Goal: Task Accomplishment & Management: Manage account settings

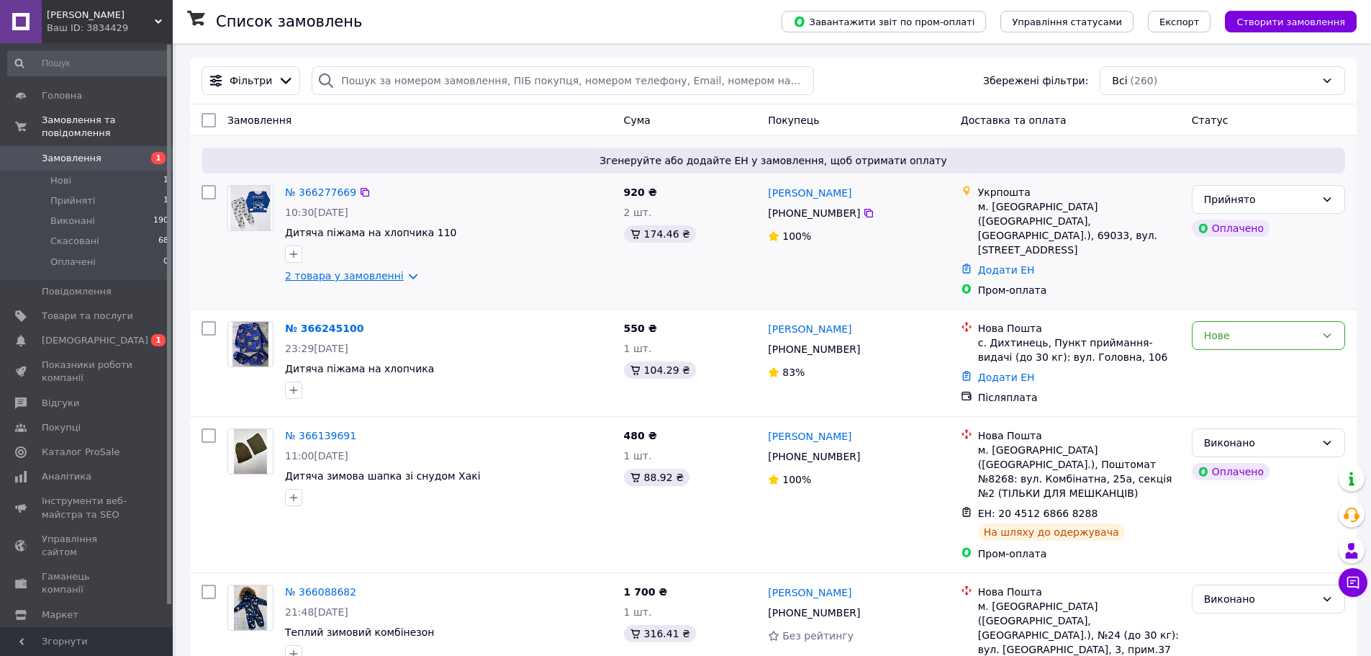
click at [396, 276] on link "2 товара у замовленні" at bounding box center [344, 276] width 119 height 12
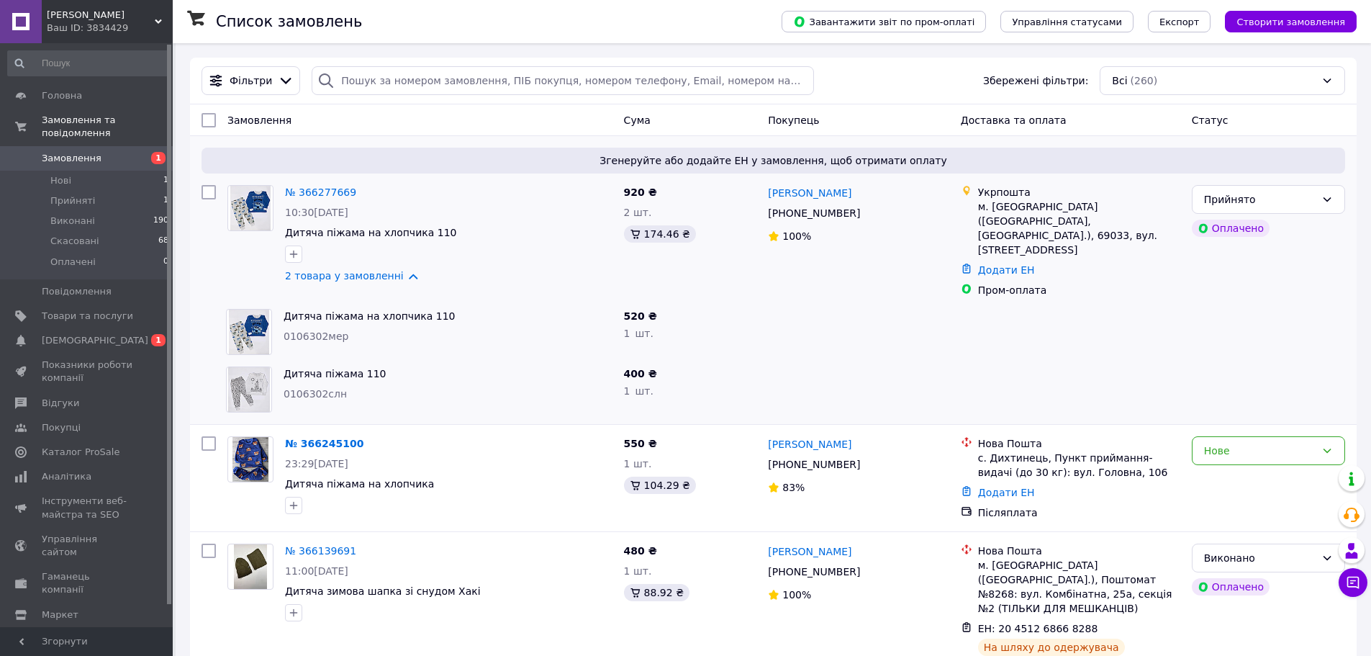
click at [1353, 584] on icon at bounding box center [1353, 582] width 14 height 14
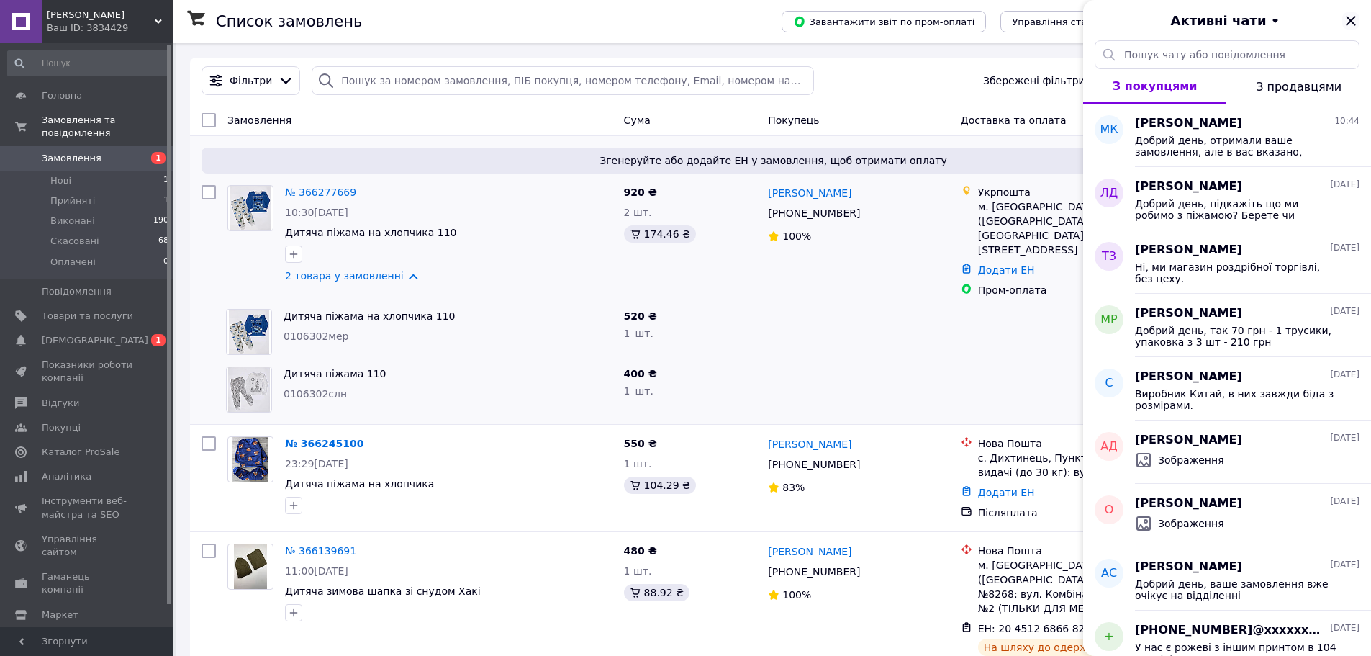
click at [1351, 25] on icon "Закрити" at bounding box center [1350, 20] width 17 height 17
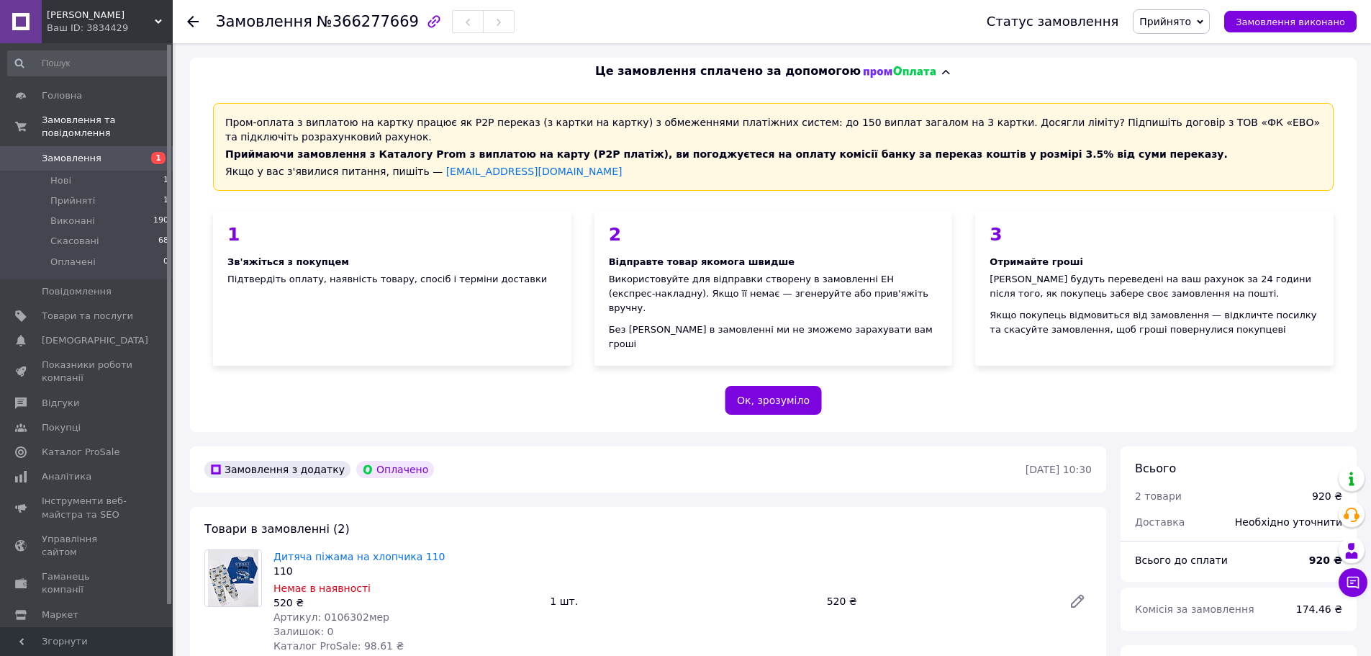
click at [230, 119] on div "Пром-оплата з виплатою на картку працює як P2P переказ (з картки на картку) з о…" at bounding box center [773, 147] width 1120 height 88
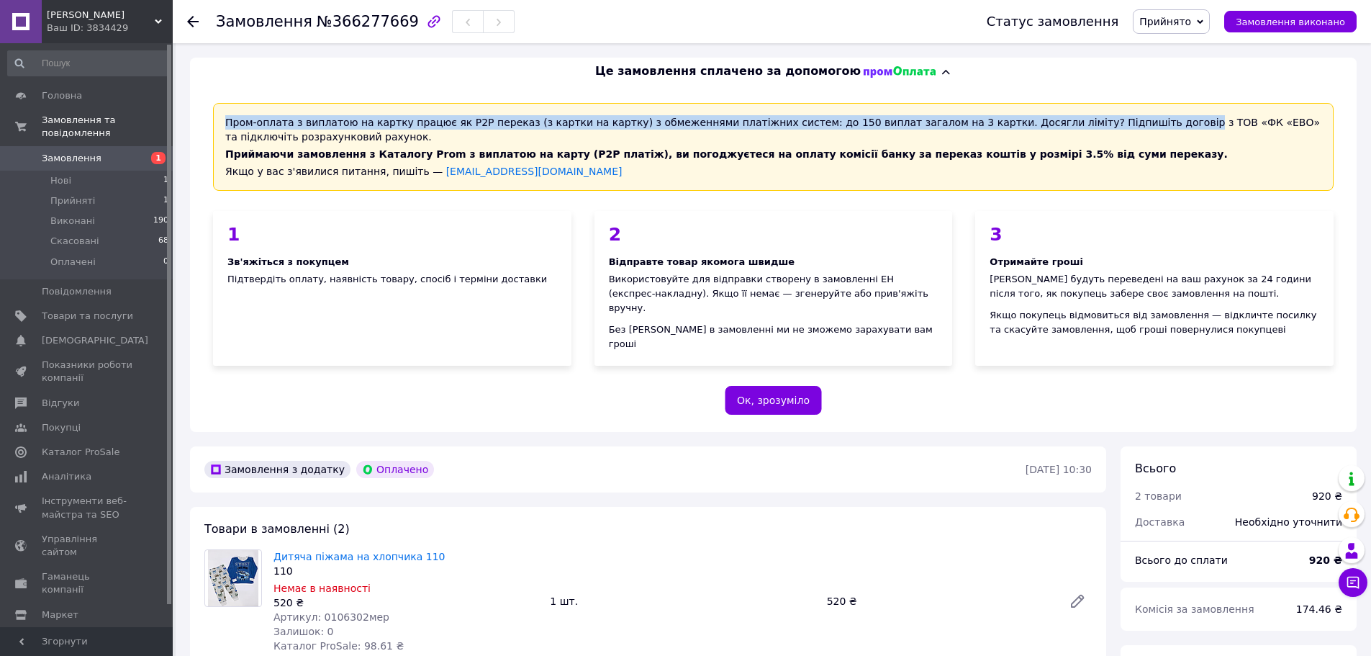
drag, startPoint x: 230, startPoint y: 119, endPoint x: 1066, endPoint y: 122, distance: 836.8
click at [1066, 122] on div "Пром-оплата з виплатою на картку працює як P2P переказ (з картки на картку) з о…" at bounding box center [773, 147] width 1120 height 88
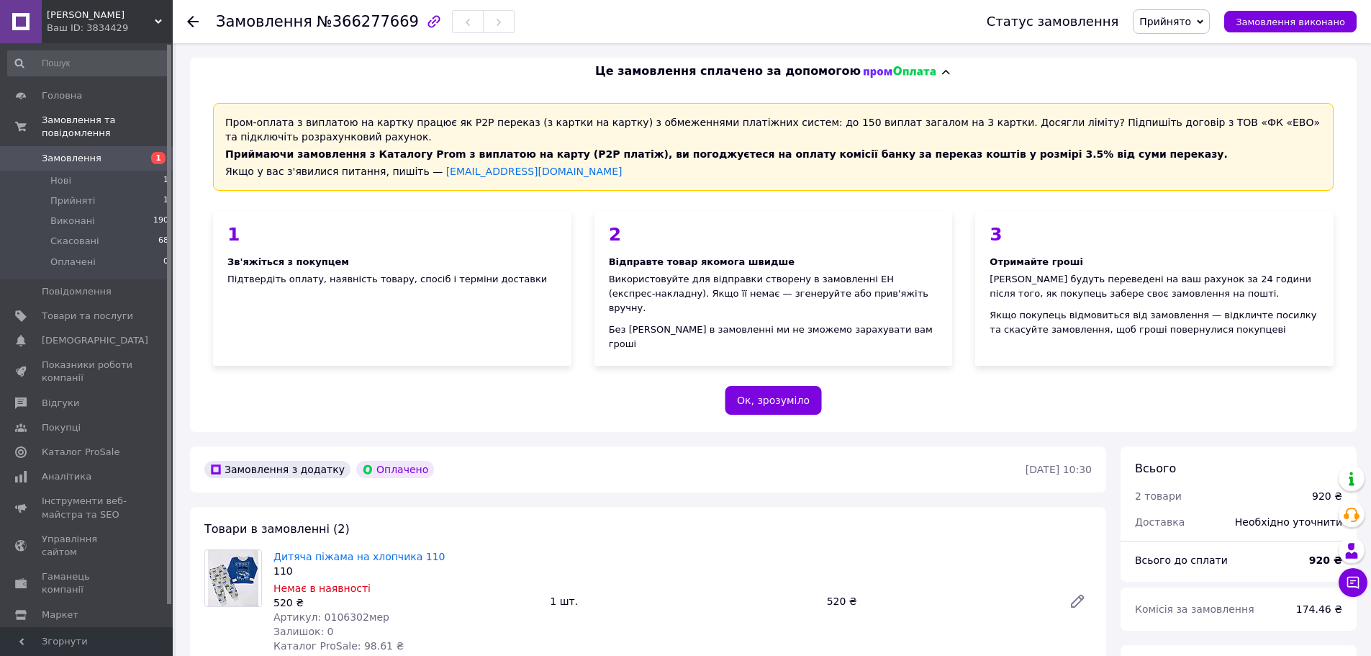
click at [281, 158] on span "Приймаючи замовлення з Каталогу Prom з виплатою на карту (Р2Р платіж), ви погод…" at bounding box center [726, 154] width 1002 height 12
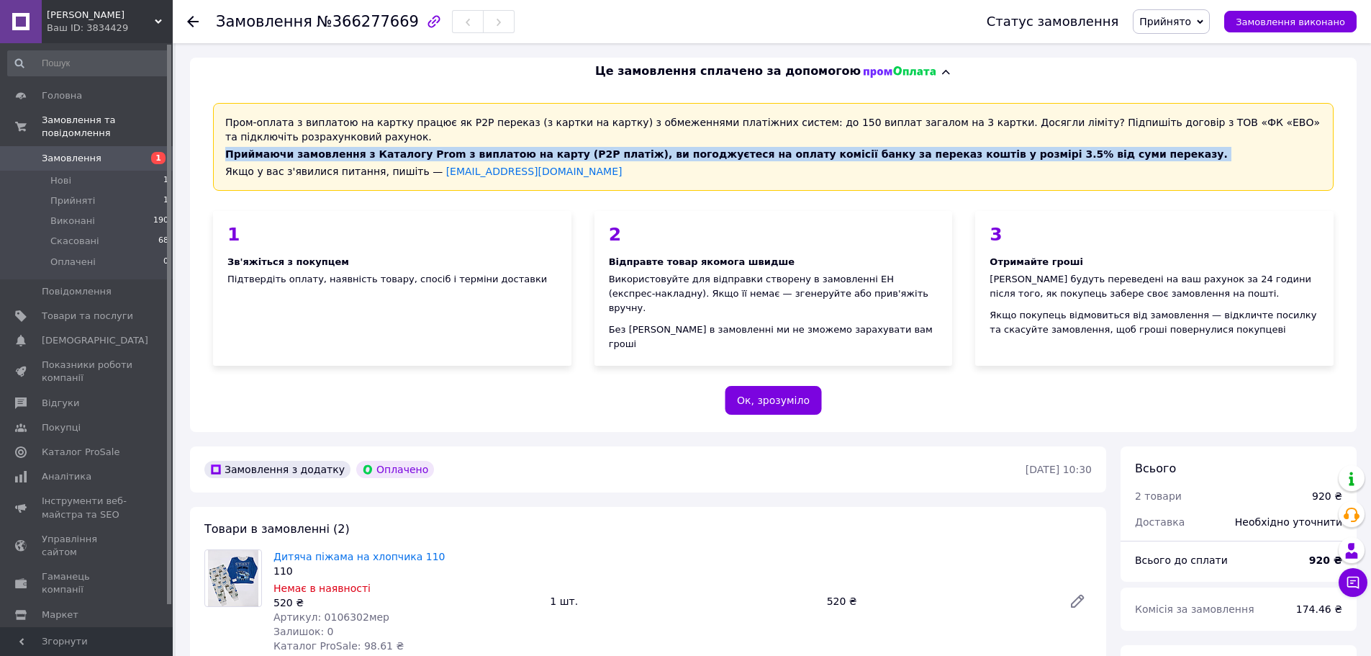
click at [281, 158] on span "Приймаючи замовлення з Каталогу Prom з виплатою на карту (Р2Р платіж), ви погод…" at bounding box center [726, 154] width 1002 height 12
click at [328, 158] on span "Приймаючи замовлення з Каталогу Prom з виплатою на карту (Р2Р платіж), ви погод…" at bounding box center [726, 154] width 1002 height 12
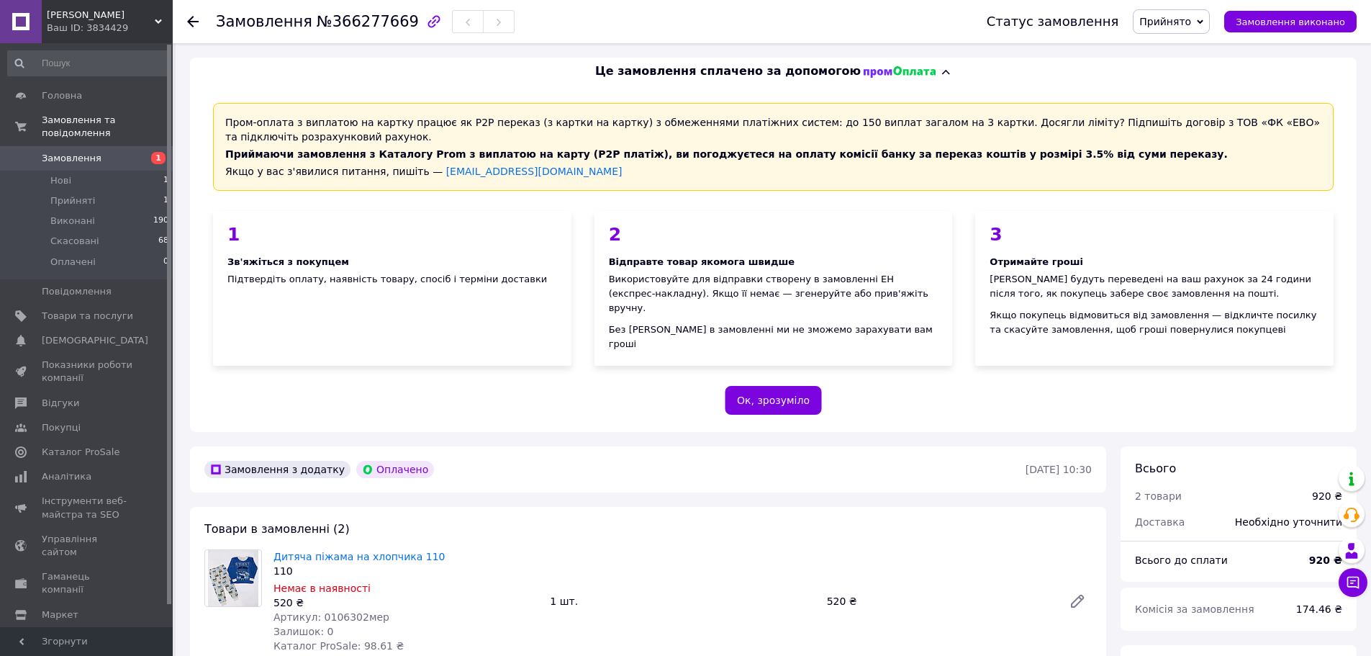
click at [394, 133] on div "Пром-оплата з виплатою на картку працює як P2P переказ (з картки на картку) з о…" at bounding box center [773, 147] width 1120 height 88
click at [240, 127] on div "Пром-оплата з виплатою на картку працює як P2P переказ (з картки на картку) з о…" at bounding box center [773, 147] width 1120 height 88
drag, startPoint x: 240, startPoint y: 127, endPoint x: 476, endPoint y: 123, distance: 236.8
click at [476, 123] on div "Пром-оплата з виплатою на картку працює як P2P переказ (з картки на картку) з о…" at bounding box center [773, 147] width 1120 height 88
click at [778, 121] on div "Пром-оплата з виплатою на картку працює як P2P переказ (з картки на картку) з о…" at bounding box center [773, 147] width 1120 height 88
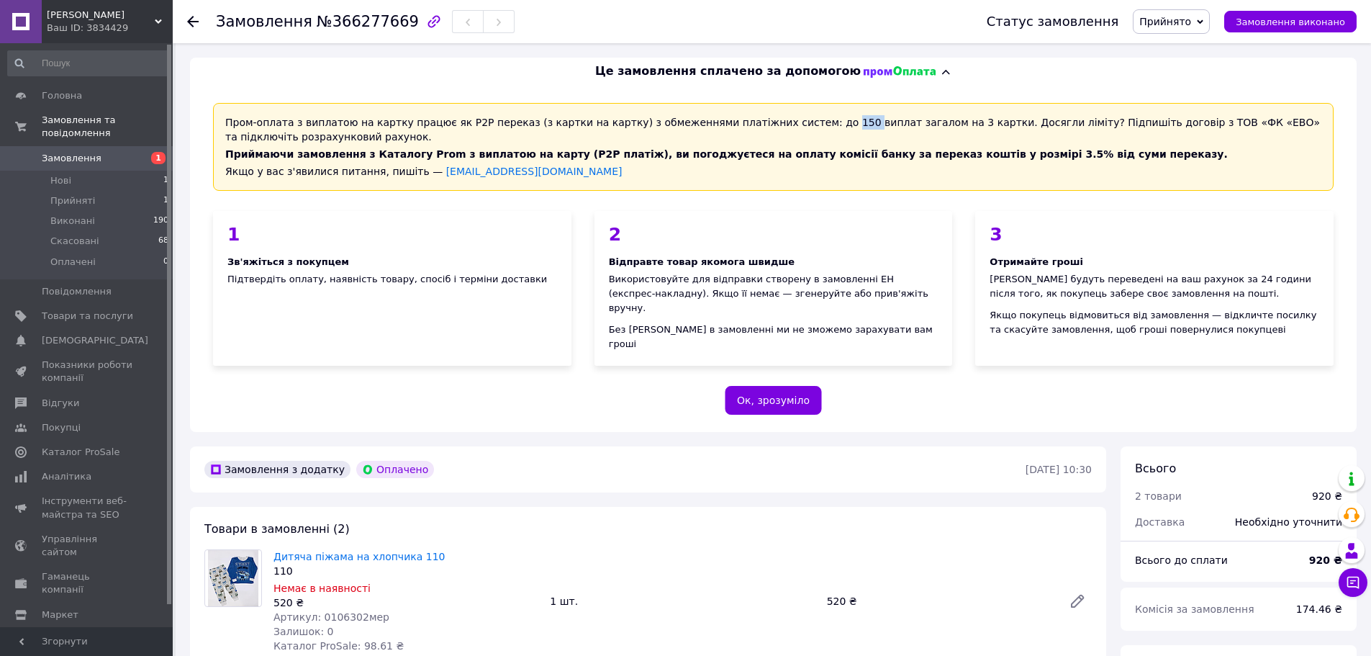
click at [778, 121] on div "Пром-оплата з виплатою на картку працює як P2P переказ (з картки на картку) з о…" at bounding box center [773, 147] width 1120 height 88
click at [1037, 122] on div "Пром-оплата з виплатою на картку працює як P2P переказ (з картки на картку) з о…" at bounding box center [773, 147] width 1120 height 88
drag, startPoint x: 1037, startPoint y: 122, endPoint x: 1084, endPoint y: 120, distance: 46.8
click at [1084, 120] on div "Пром-оплата з виплатою на картку працює як P2P переказ (з картки на картку) з о…" at bounding box center [773, 147] width 1120 height 88
click at [1154, 120] on div "Пром-оплата з виплатою на картку працює як P2P переказ (з картки на картку) з о…" at bounding box center [773, 147] width 1120 height 88
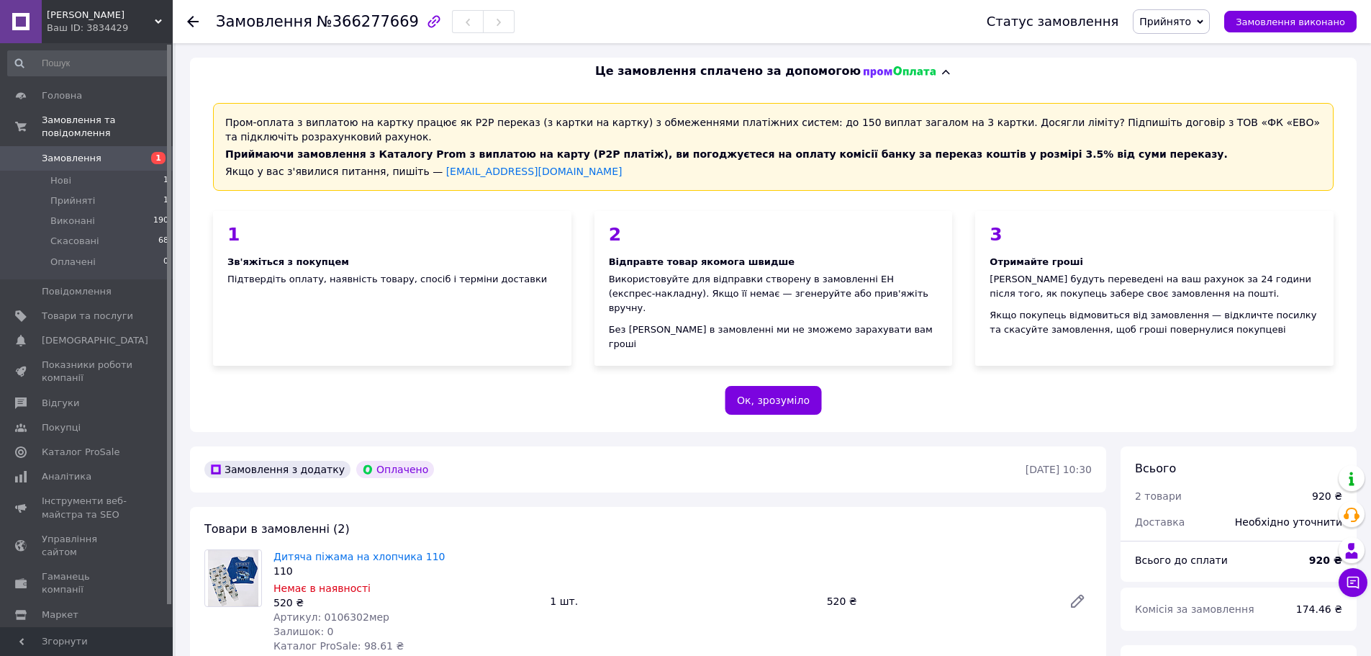
click at [1024, 122] on div "Пром-оплата з виплатою на картку працює як P2P переказ (з картки на картку) з о…" at bounding box center [773, 147] width 1120 height 88
click at [730, 119] on div "Пром-оплата з виплатою на картку працює як P2P переказ (з картки на картку) з о…" at bounding box center [773, 147] width 1120 height 88
click at [766, 123] on div "Пром-оплата з виплатою на картку працює як P2P переказ (з картки на картку) з о…" at bounding box center [773, 147] width 1120 height 88
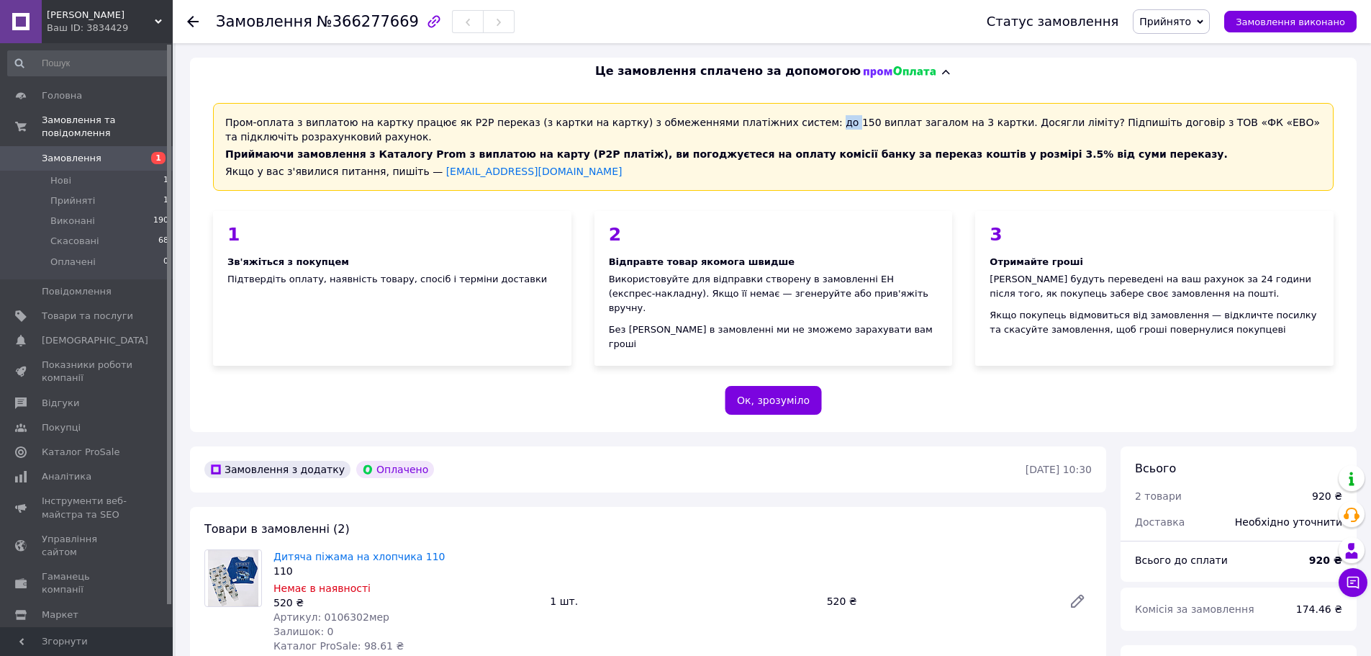
click at [766, 123] on div "Пром-оплата з виплатою на картку працює як P2P переказ (з картки на картку) з о…" at bounding box center [773, 147] width 1120 height 88
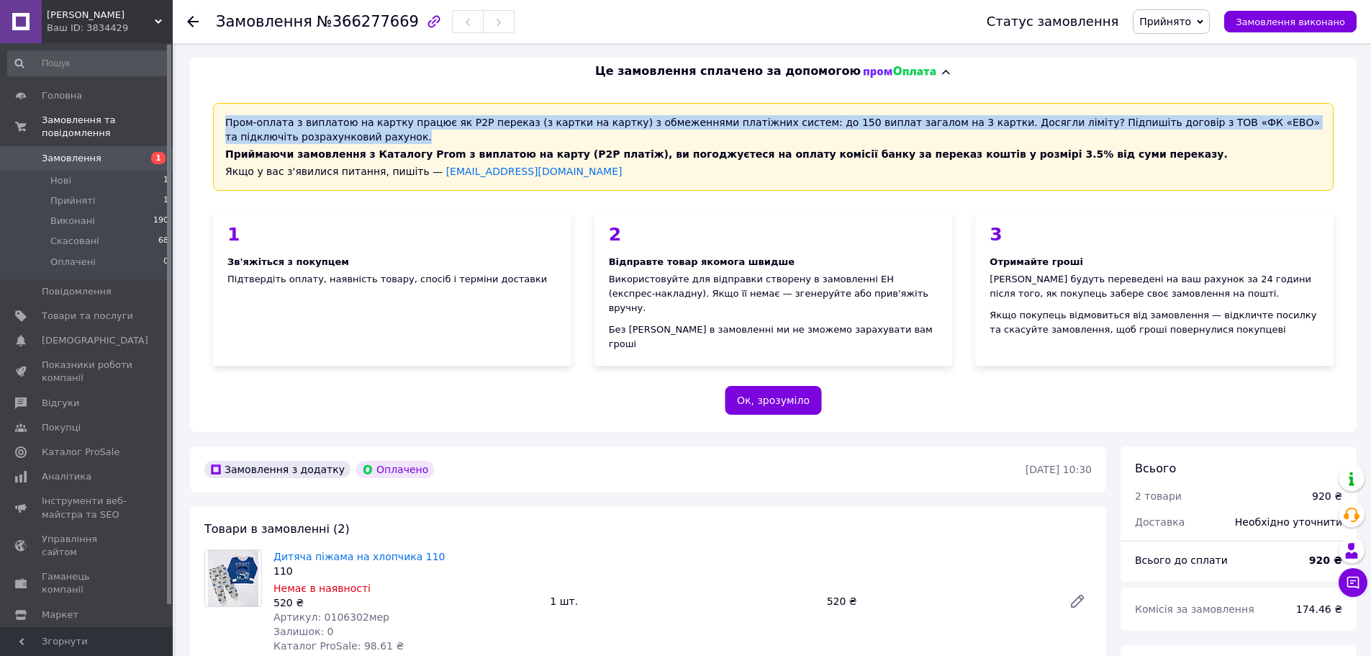
click at [766, 123] on div "Пром-оплата з виплатою на картку працює як P2P переказ (з картки на картку) з о…" at bounding box center [773, 147] width 1120 height 88
click at [754, 124] on div "Пром-оплата з виплатою на картку працює як P2P переказ (з картки на картку) з о…" at bounding box center [773, 147] width 1120 height 88
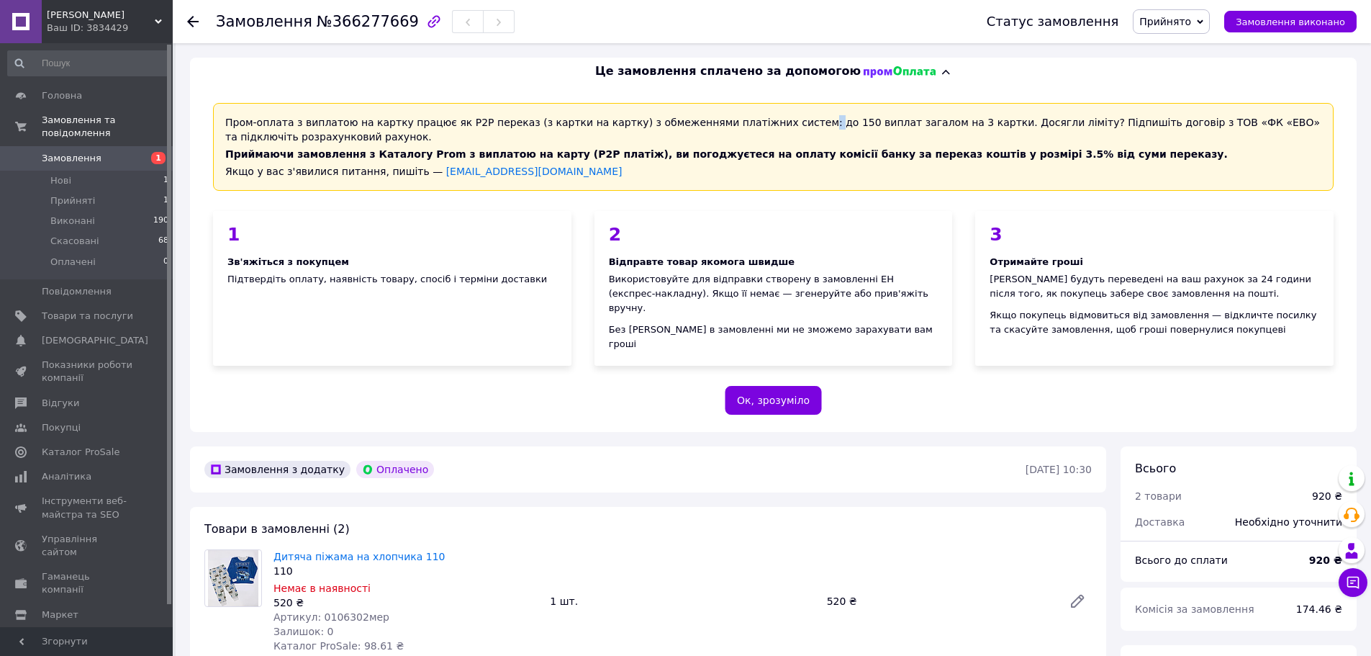
click at [754, 124] on div "Пром-оплата з виплатою на картку працює як P2P переказ (з картки на картку) з о…" at bounding box center [773, 147] width 1120 height 88
click at [789, 119] on div "Пром-оплата з виплатою на картку працює як P2P переказ (з картки на картку) з о…" at bounding box center [773, 147] width 1120 height 88
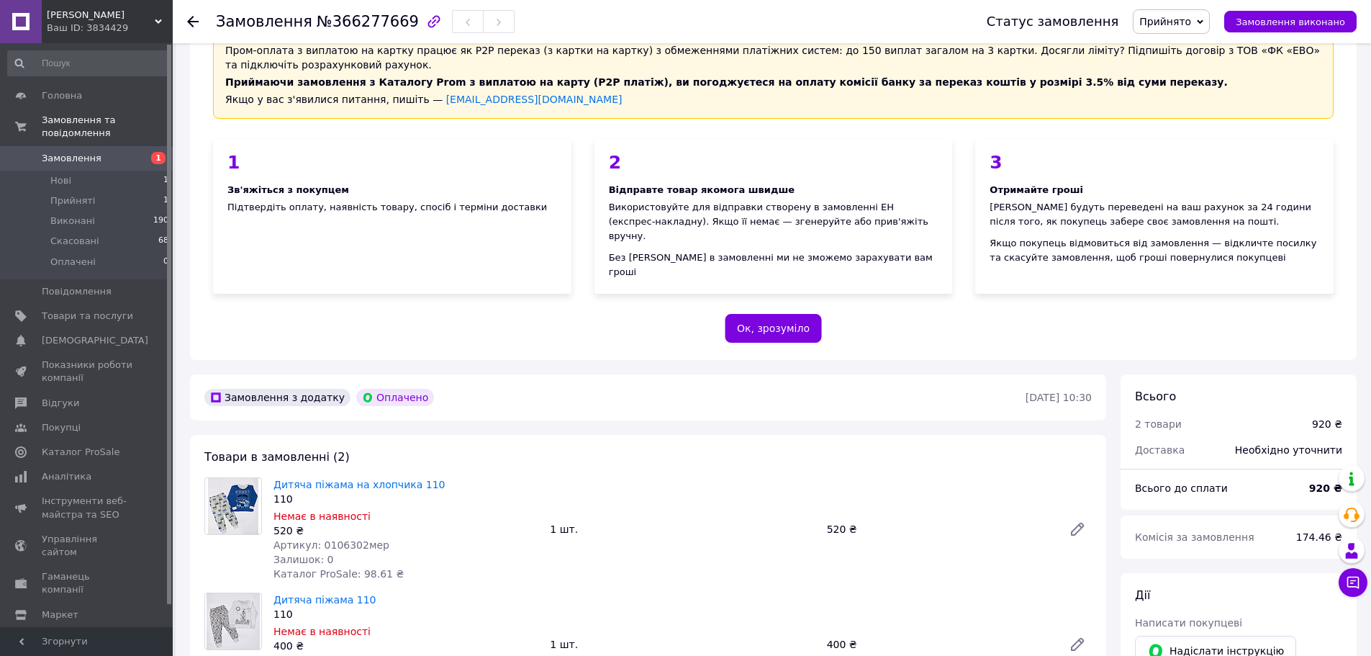
click at [584, 242] on div "2 Відправте товар якомога швидше Використовуйте для відправки створену в замовл…" at bounding box center [773, 216] width 381 height 178
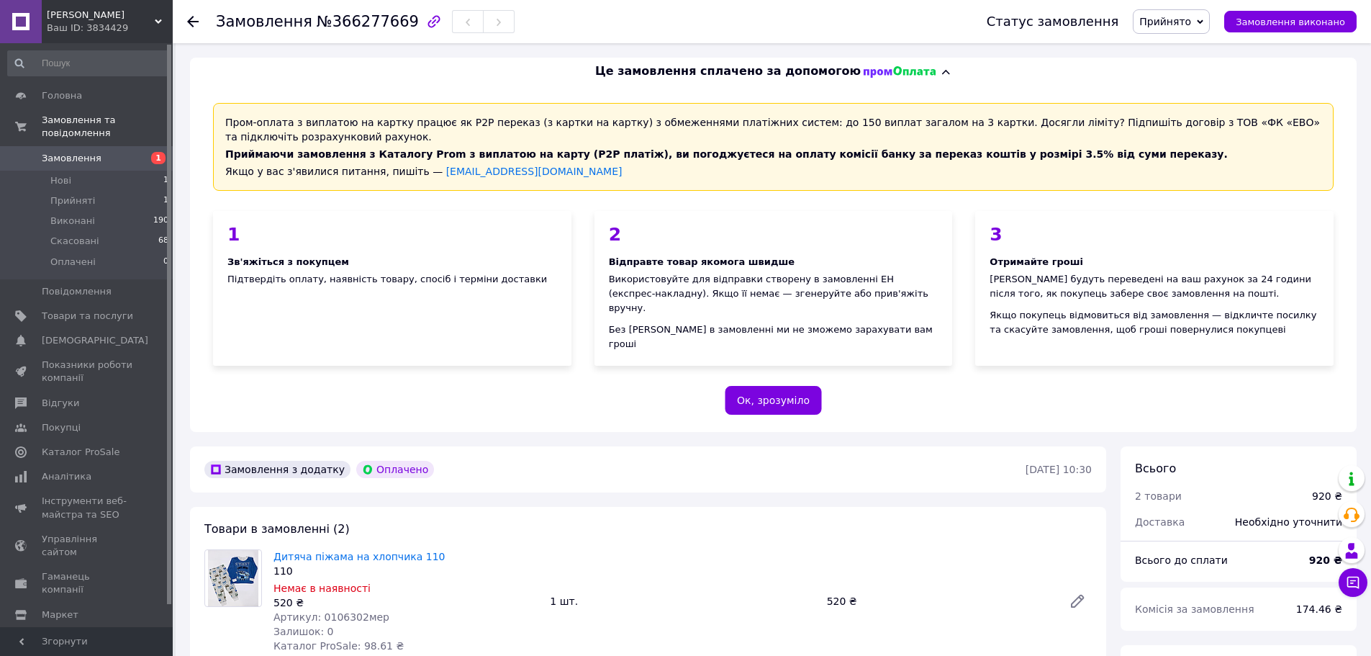
click at [881, 119] on div "Пром-оплата з виплатою на картку працює як P2P переказ (з картки на картку) з о…" at bounding box center [773, 147] width 1120 height 88
click at [843, 124] on div "Пром-оплата з виплатою на картку працює як P2P переказ (з картки на картку) з о…" at bounding box center [773, 147] width 1120 height 88
click at [835, 124] on div "Пром-оплата з виплатою на картку працює як P2P переказ (з картки на картку) з о…" at bounding box center [773, 147] width 1120 height 88
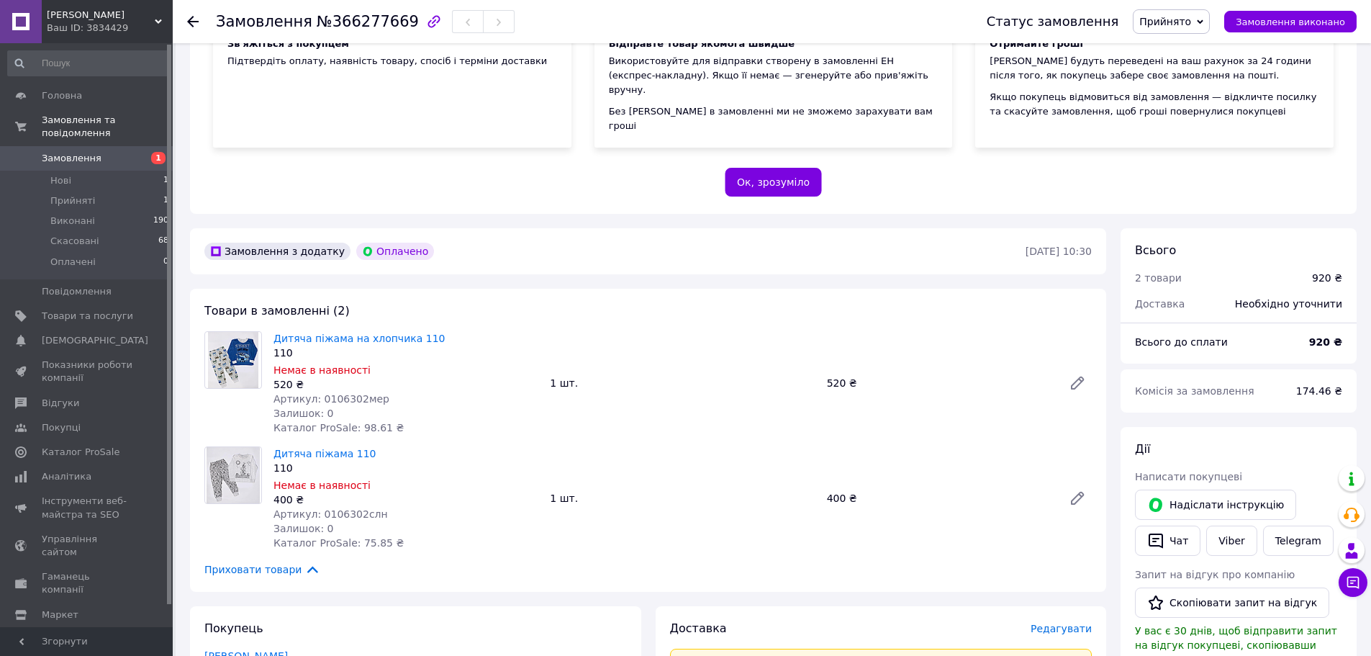
scroll to position [13, 0]
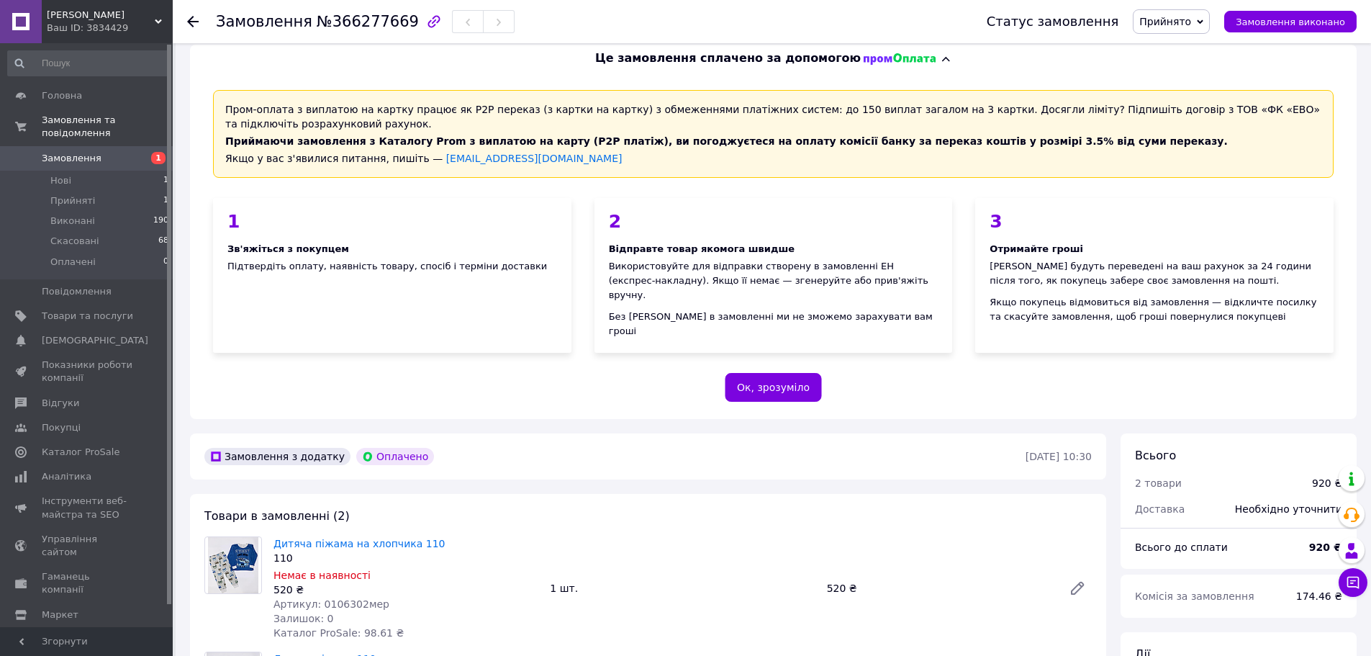
click at [781, 104] on div "Пром-оплата з виплатою на картку працює як P2P переказ (з картки на картку) з о…" at bounding box center [773, 134] width 1120 height 88
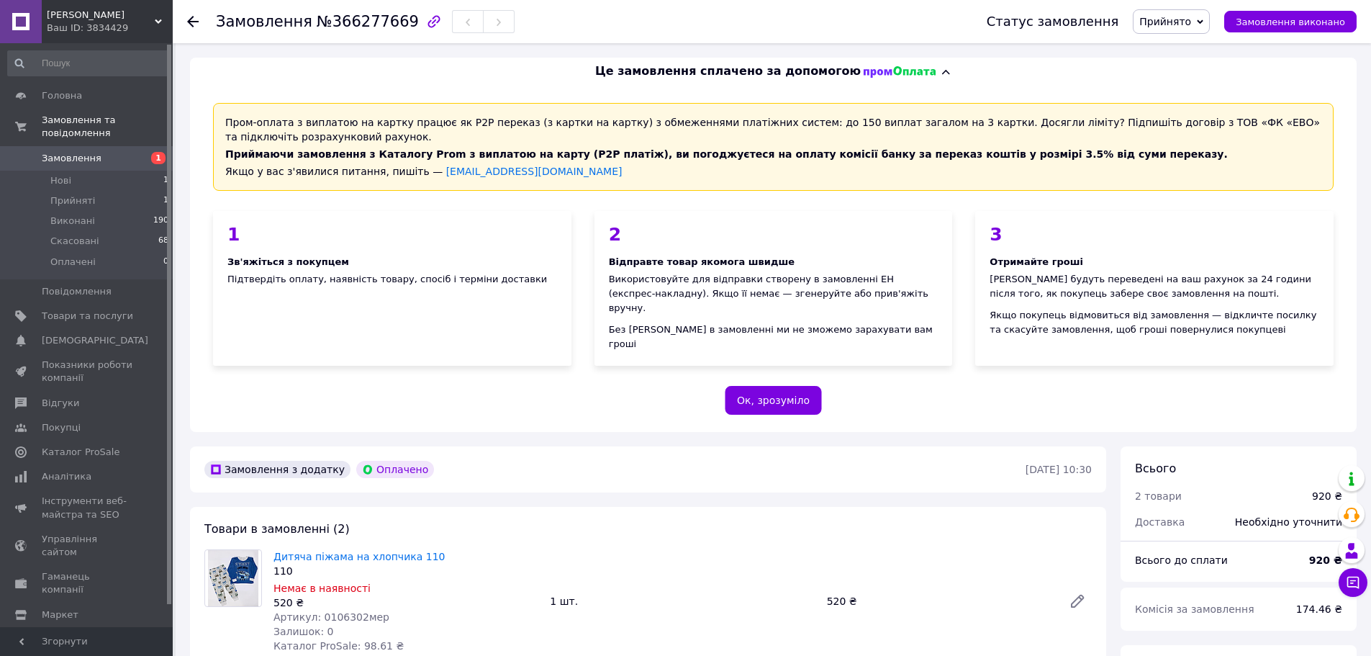
click at [760, 119] on div "Пром-оплата з виплатою на картку працює як P2P переказ (з картки на картку) з о…" at bounding box center [773, 147] width 1120 height 88
drag, startPoint x: 760, startPoint y: 119, endPoint x: 901, endPoint y: 122, distance: 141.0
click at [901, 122] on div "Пром-оплата з виплатою на картку працює як P2P переказ (з картки на картку) з о…" at bounding box center [773, 147] width 1120 height 88
click at [897, 122] on div "Пром-оплата з виплатою на картку працює як P2P переказ (з картки на картку) з о…" at bounding box center [773, 147] width 1120 height 88
click at [244, 126] on div "Пром-оплата з виплатою на картку працює як P2P переказ (з картки на картку) з о…" at bounding box center [773, 147] width 1120 height 88
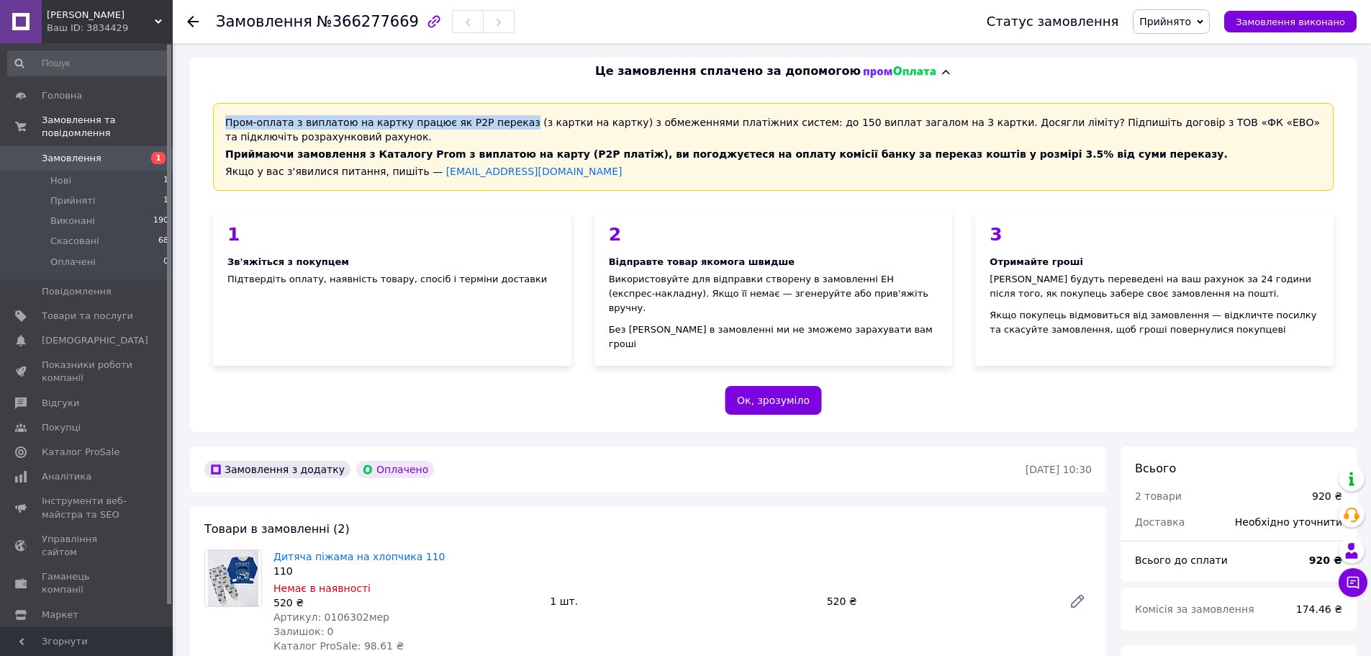
drag, startPoint x: 244, startPoint y: 126, endPoint x: 461, endPoint y: 118, distance: 217.4
click at [461, 118] on div "Пром-оплата з виплатою на картку працює як P2P переказ (з картки на картку) з о…" at bounding box center [773, 147] width 1120 height 88
click at [536, 122] on div "Пром-оплата з виплатою на картку працює як P2P переказ (з картки на картку) з о…" at bounding box center [773, 147] width 1120 height 88
click at [557, 121] on div "Пром-оплата з виплатою на картку працює як P2P переказ (з картки на картку) з о…" at bounding box center [773, 147] width 1120 height 88
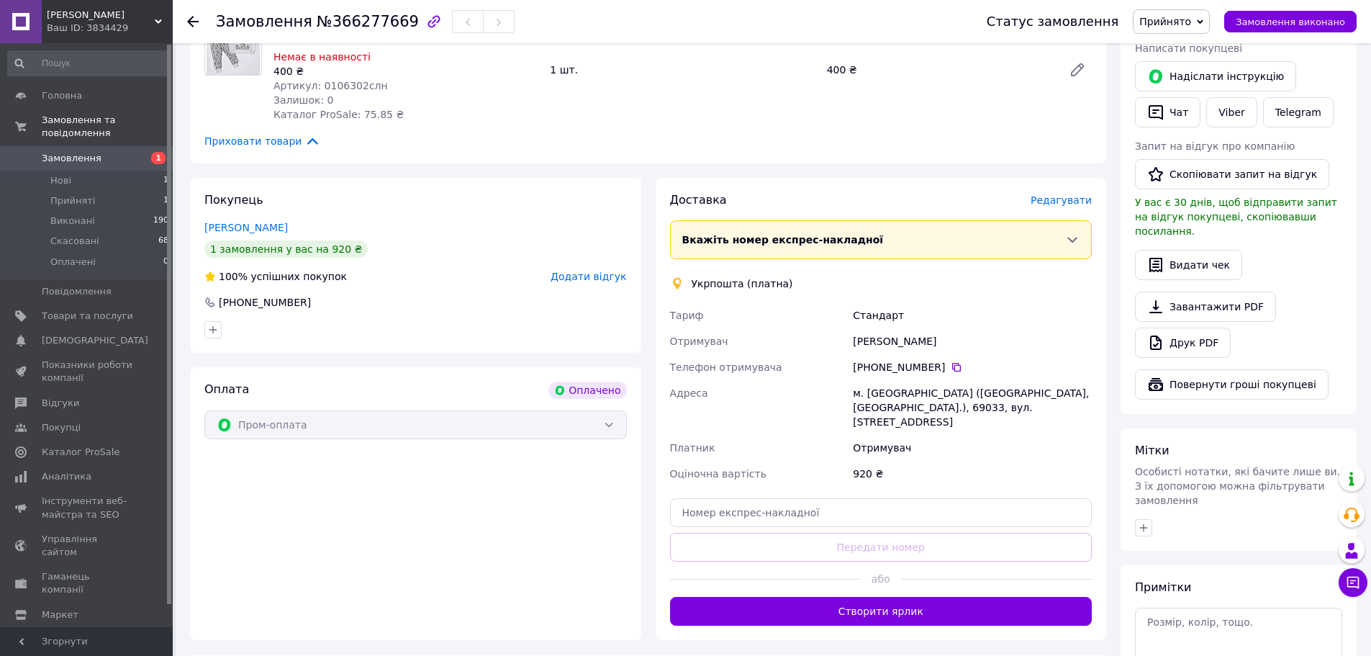
scroll to position [648, 0]
click at [1067, 231] on icon at bounding box center [1072, 238] width 14 height 14
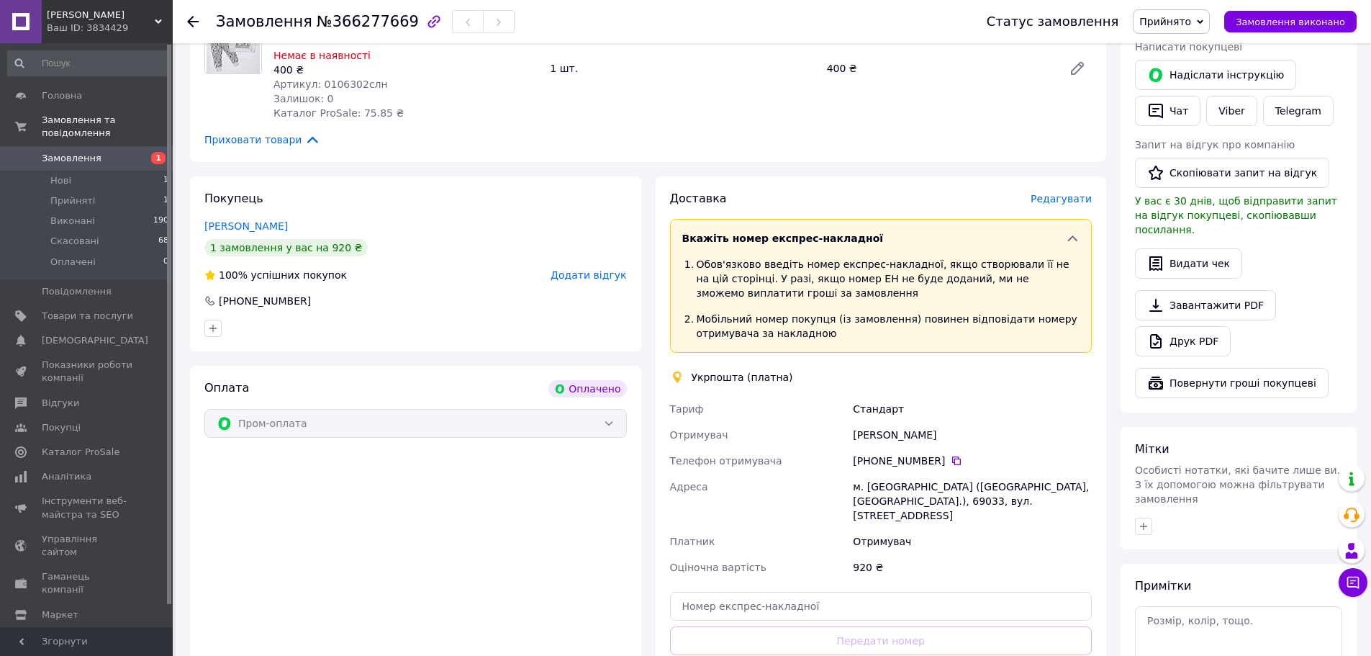
click at [1065, 231] on icon at bounding box center [1072, 238] width 14 height 14
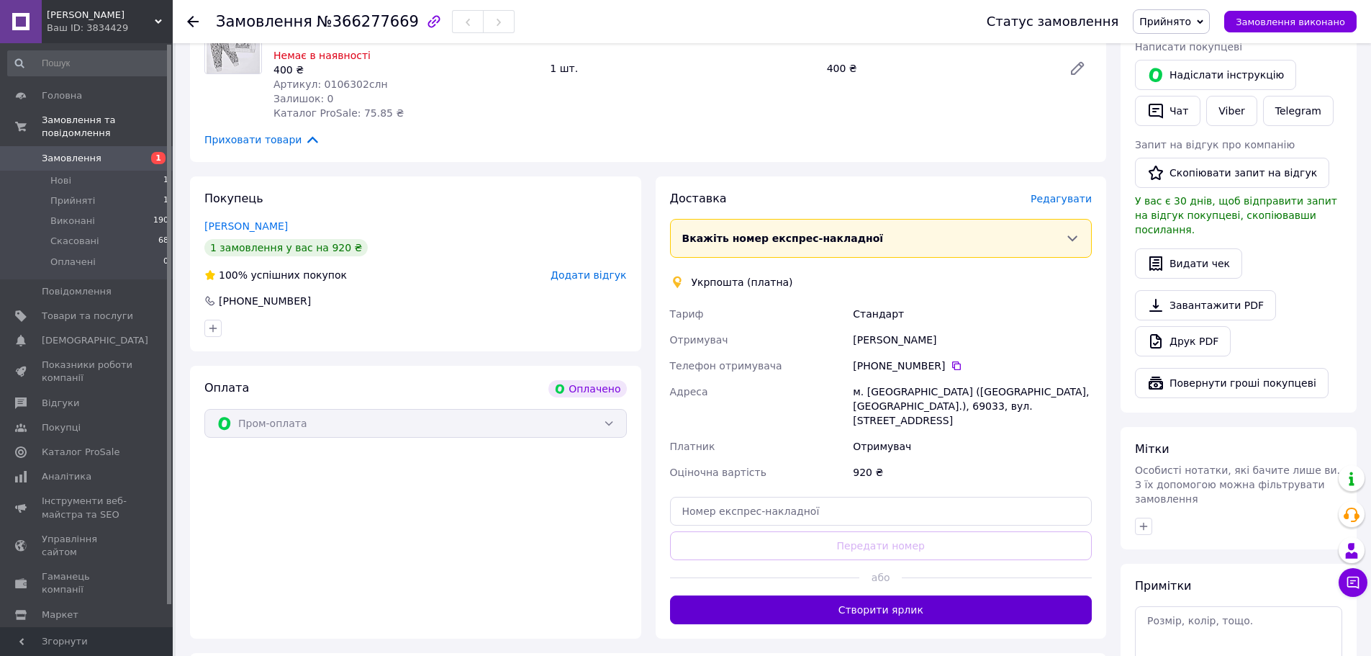
click at [923, 595] on button "Створити ярлик" at bounding box center [881, 609] width 422 height 29
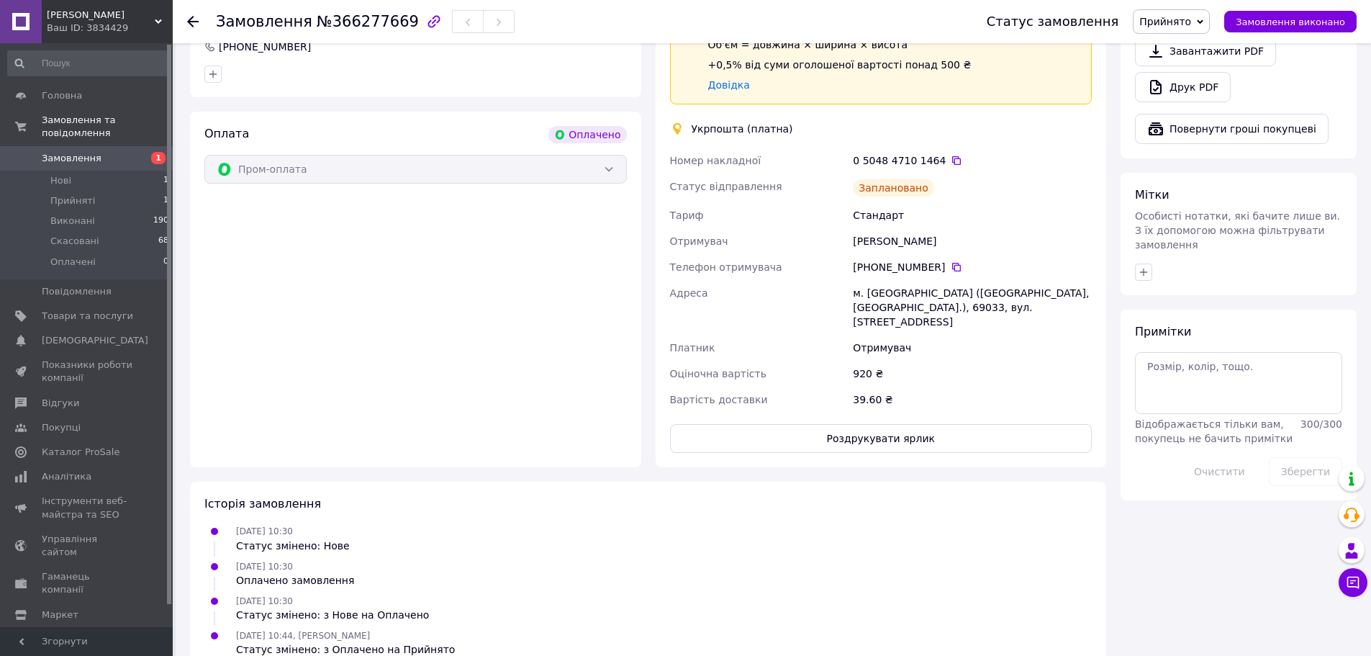
scroll to position [830, 0]
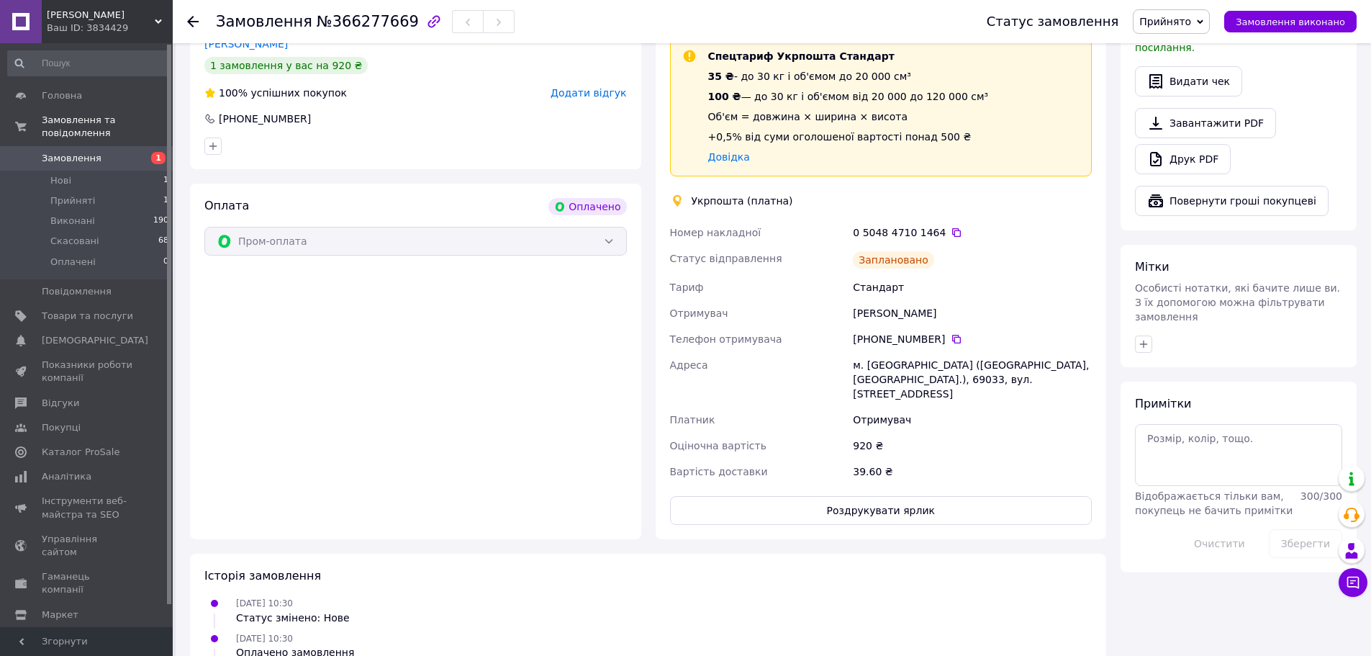
click at [857, 225] on div "0 5048 4710 1464" at bounding box center [972, 232] width 239 height 14
click at [902, 225] on div "0 5048 4710 1464" at bounding box center [972, 232] width 239 height 14
click at [1045, 352] on div "м. [GEOGRAPHIC_DATA] ([GEOGRAPHIC_DATA], [GEOGRAPHIC_DATA].), 69033, вул. [STRE…" at bounding box center [972, 379] width 245 height 55
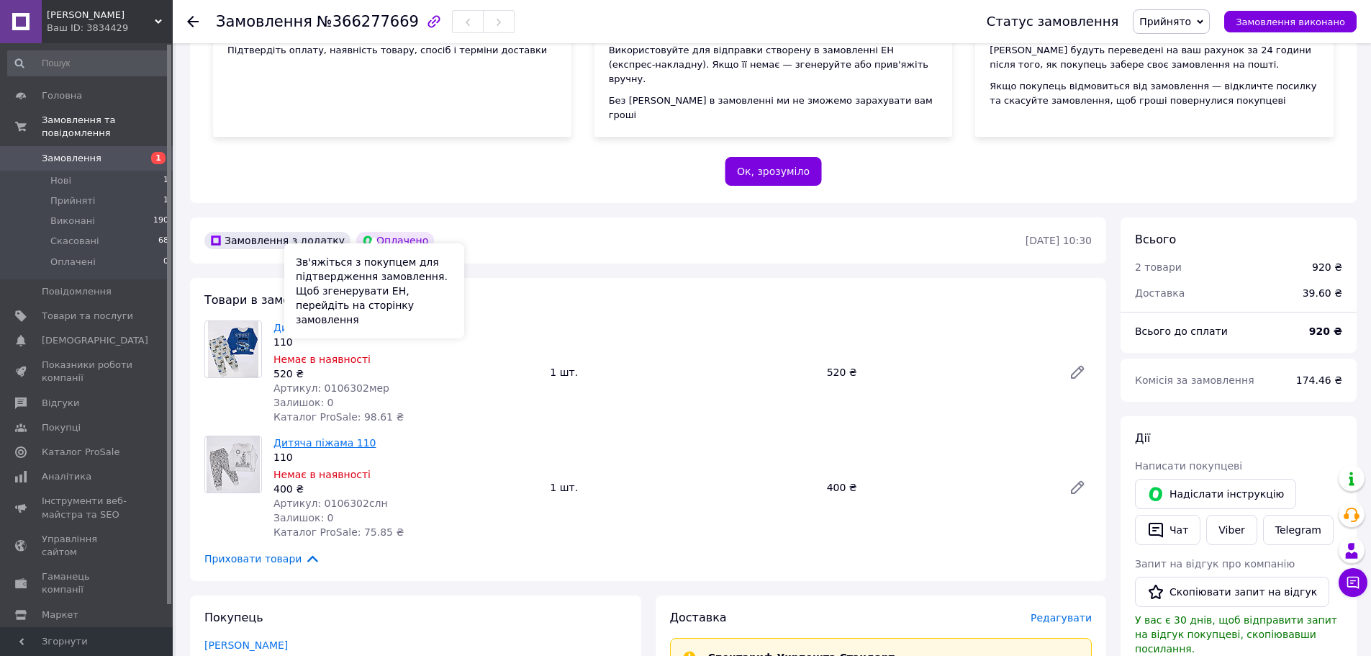
scroll to position [254, 0]
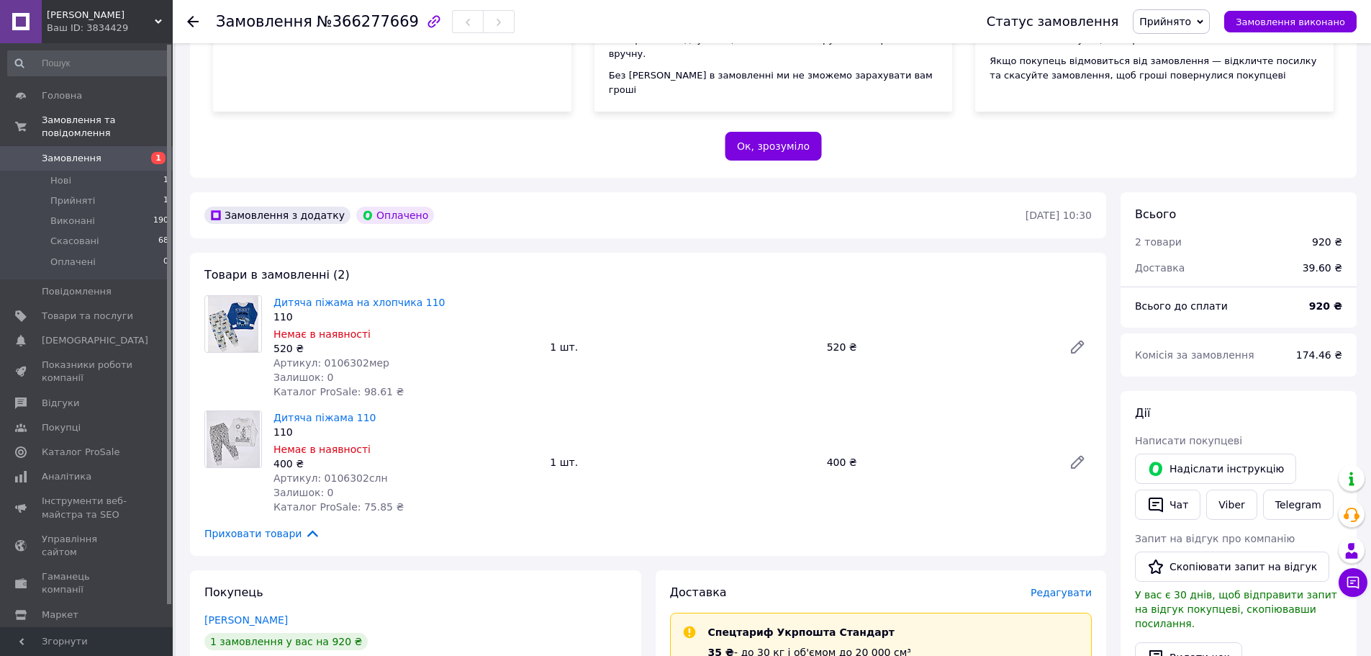
click at [344, 472] on span "Артикул: 0106302слн" at bounding box center [330, 478] width 114 height 12
click at [443, 327] on div "Немає в наявності" at bounding box center [405, 334] width 265 height 14
click at [303, 357] on span "Артикул: 0106302мер" at bounding box center [331, 363] width 116 height 12
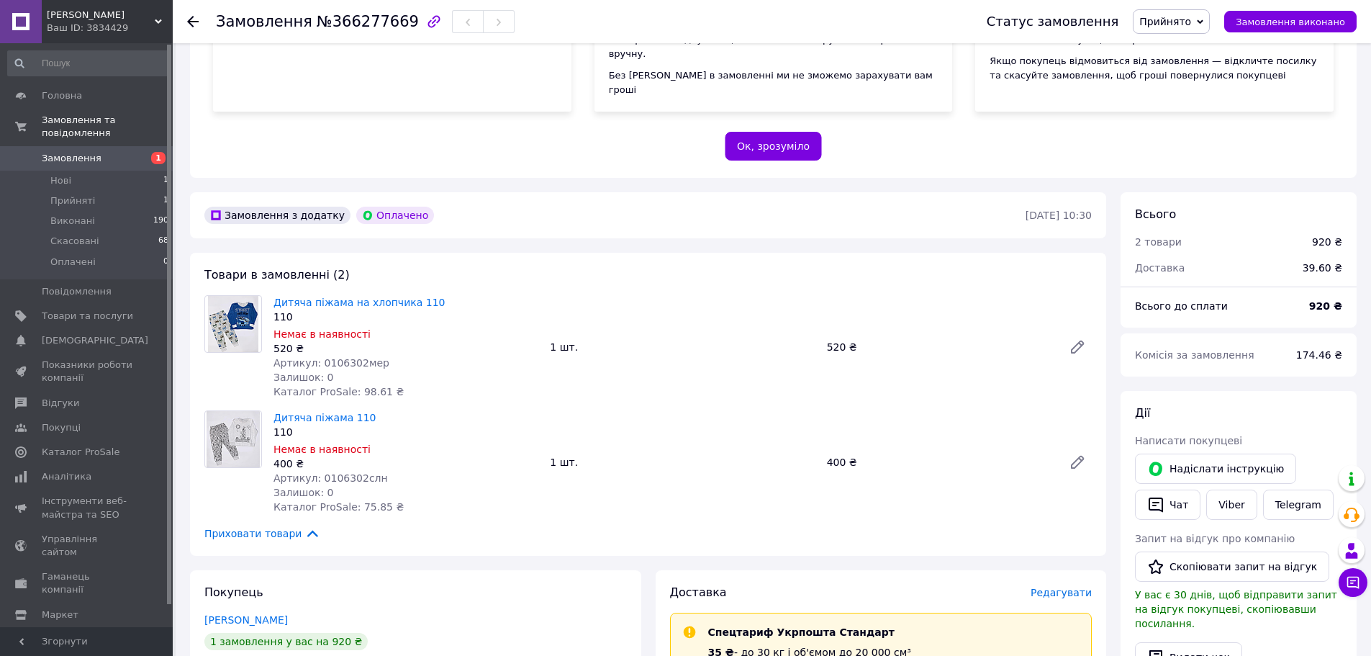
click at [343, 357] on span "Артикул: 0106302мер" at bounding box center [331, 363] width 116 height 12
copy span "0106302мер"
click at [331, 472] on span "Артикул: 0106302слн" at bounding box center [330, 478] width 114 height 12
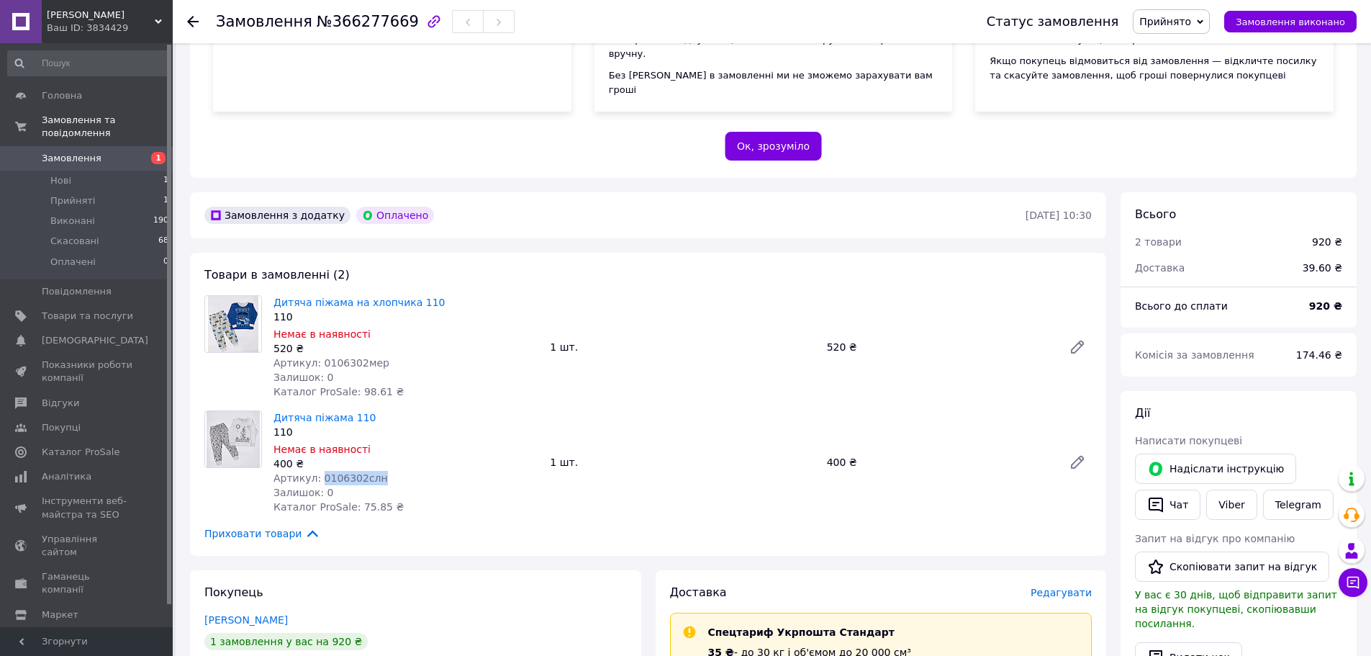
copy span "0106302слн"
click at [622, 129] on div "Пром-оплата з виплатою на картку працює як P2P переказ (з картки на картку) з о…" at bounding box center [773, 5] width 1166 height 346
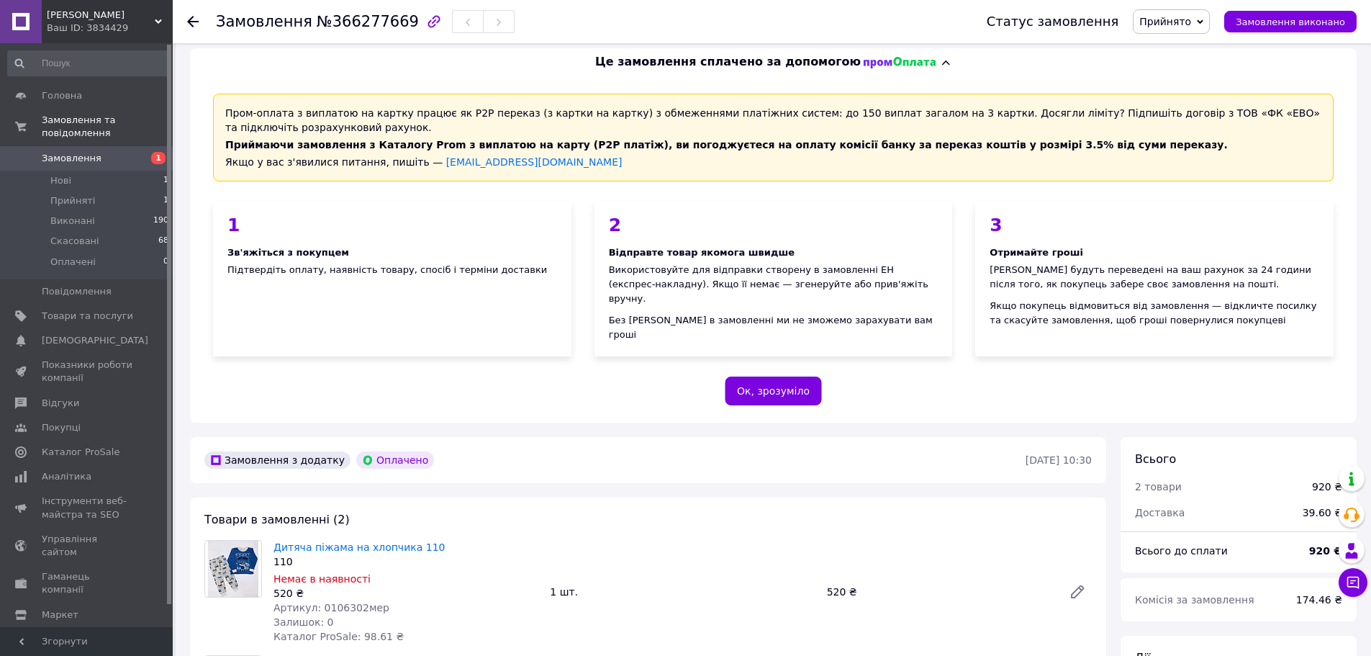
scroll to position [0, 0]
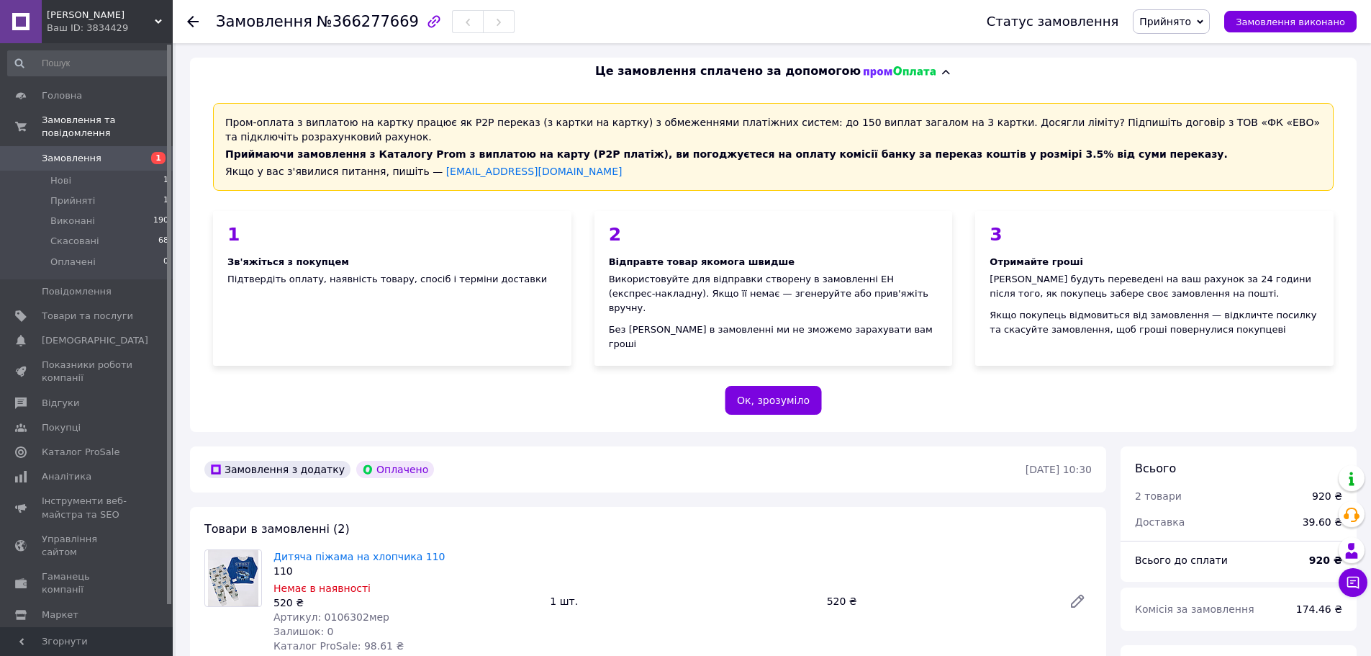
click at [1181, 58] on div "Це замовлення сплачено за допомогою" at bounding box center [773, 72] width 1166 height 28
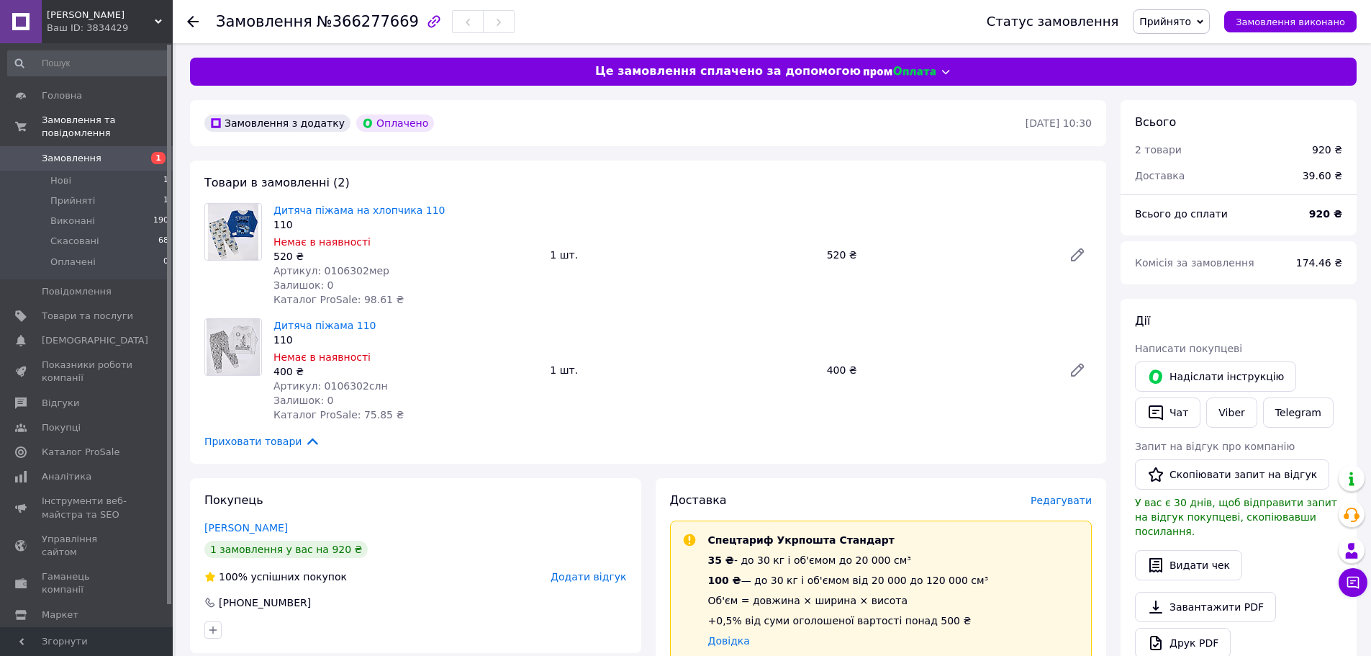
click at [1084, 78] on div "Це замовлення сплачено за допомогою" at bounding box center [773, 71] width 1158 height 17
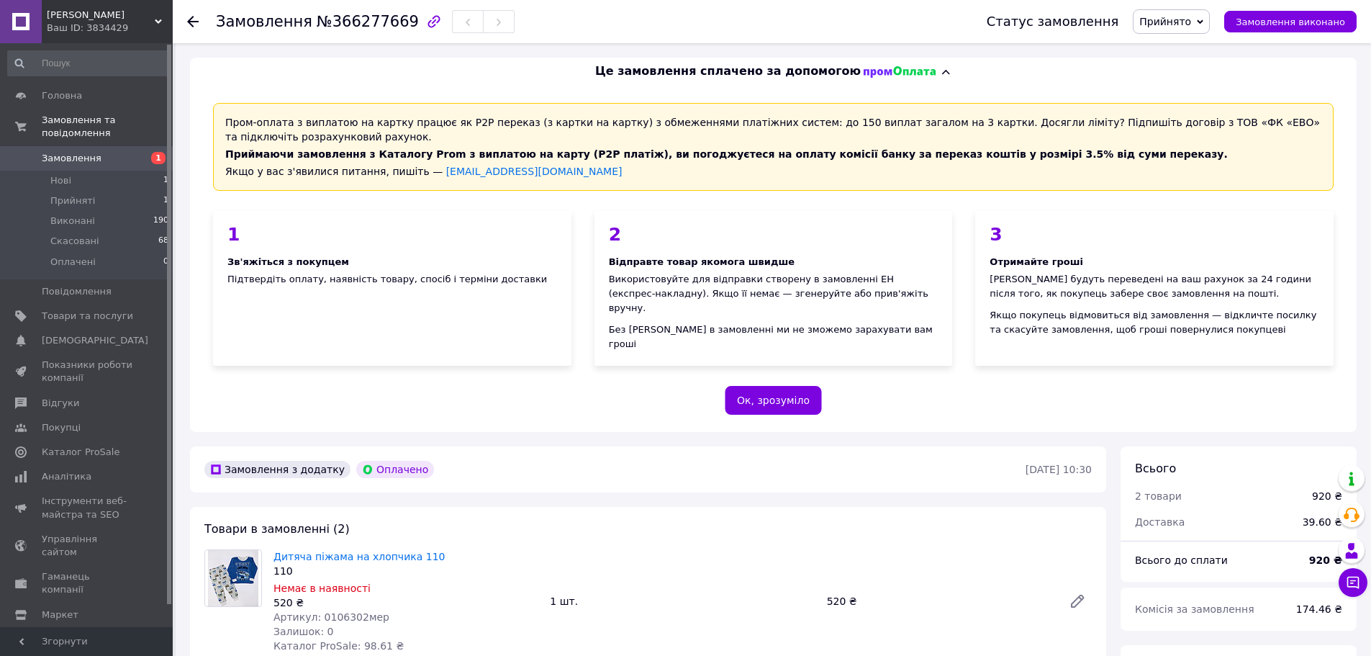
click at [1256, 256] on div "Отримайте гроші" at bounding box center [1154, 262] width 330 height 14
click at [54, 175] on li "Нові 1" at bounding box center [88, 181] width 177 height 20
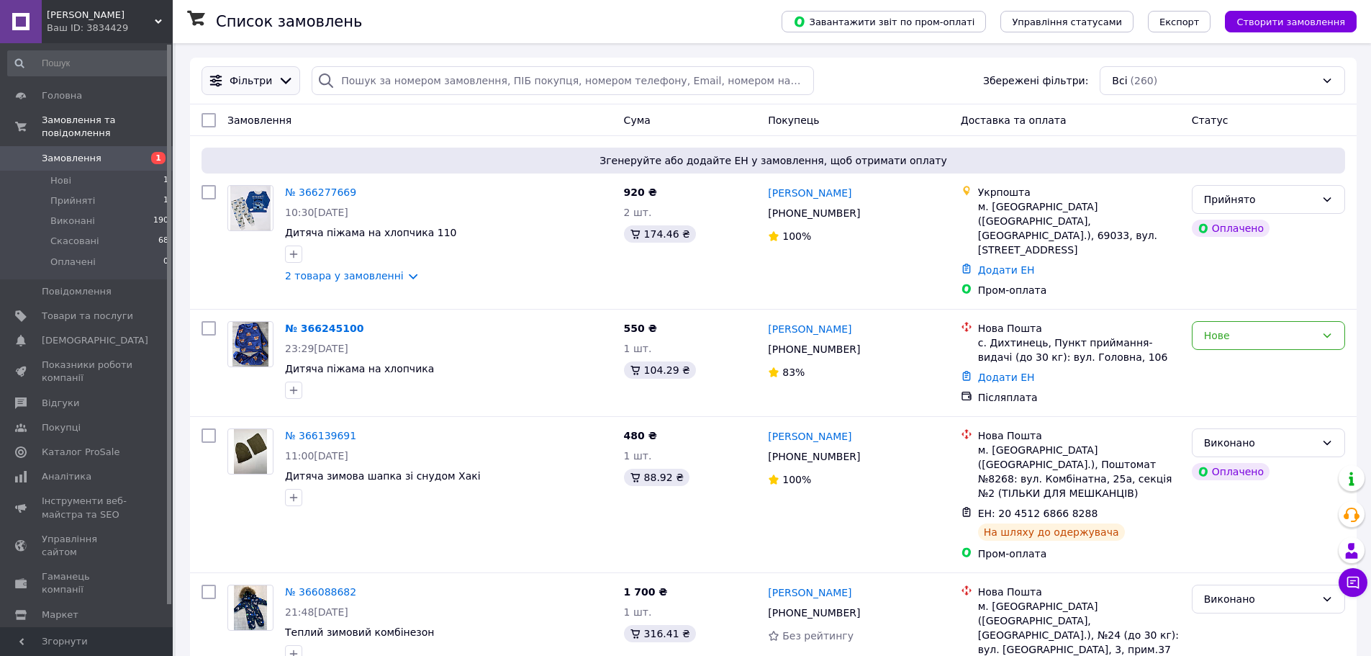
click at [278, 81] on icon at bounding box center [286, 81] width 16 height 16
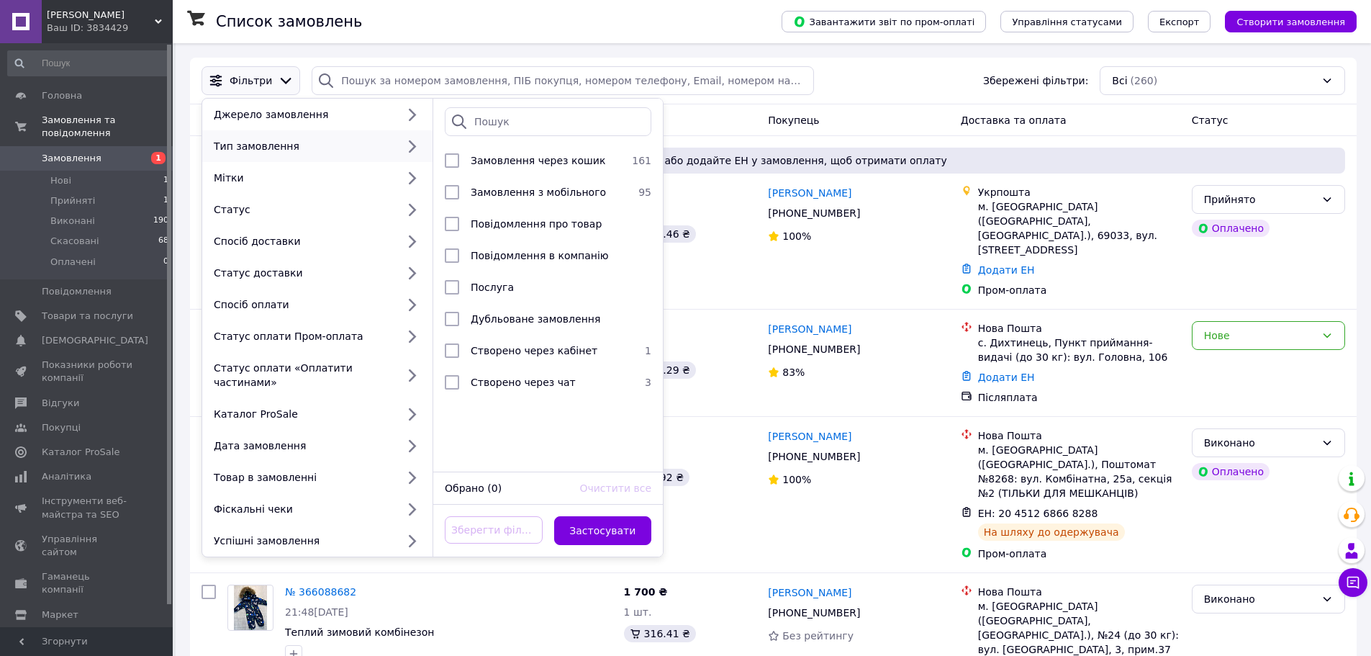
scroll to position [42, 0]
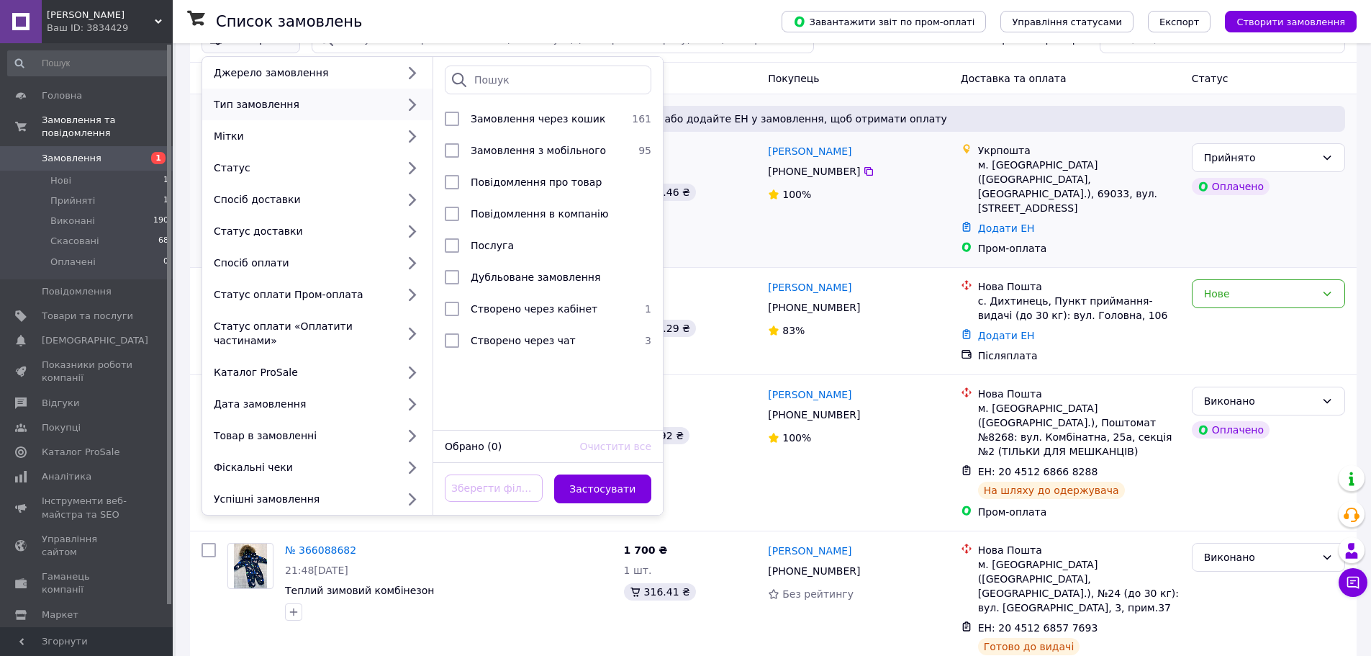
drag, startPoint x: 1336, startPoint y: 93, endPoint x: 1354, endPoint y: 99, distance: 18.9
click at [1336, 92] on div "Замовлення Cума Покупець Доставка та оплата Статус" at bounding box center [773, 79] width 1166 height 32
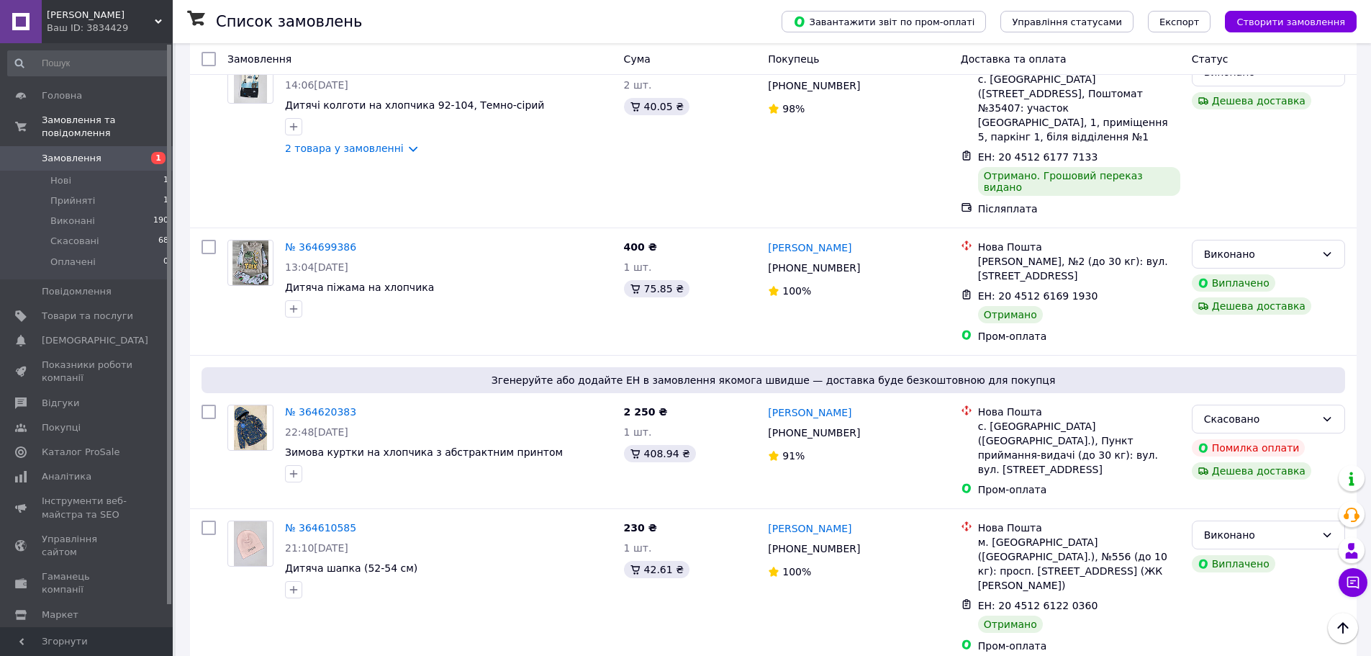
scroll to position [2159, 0]
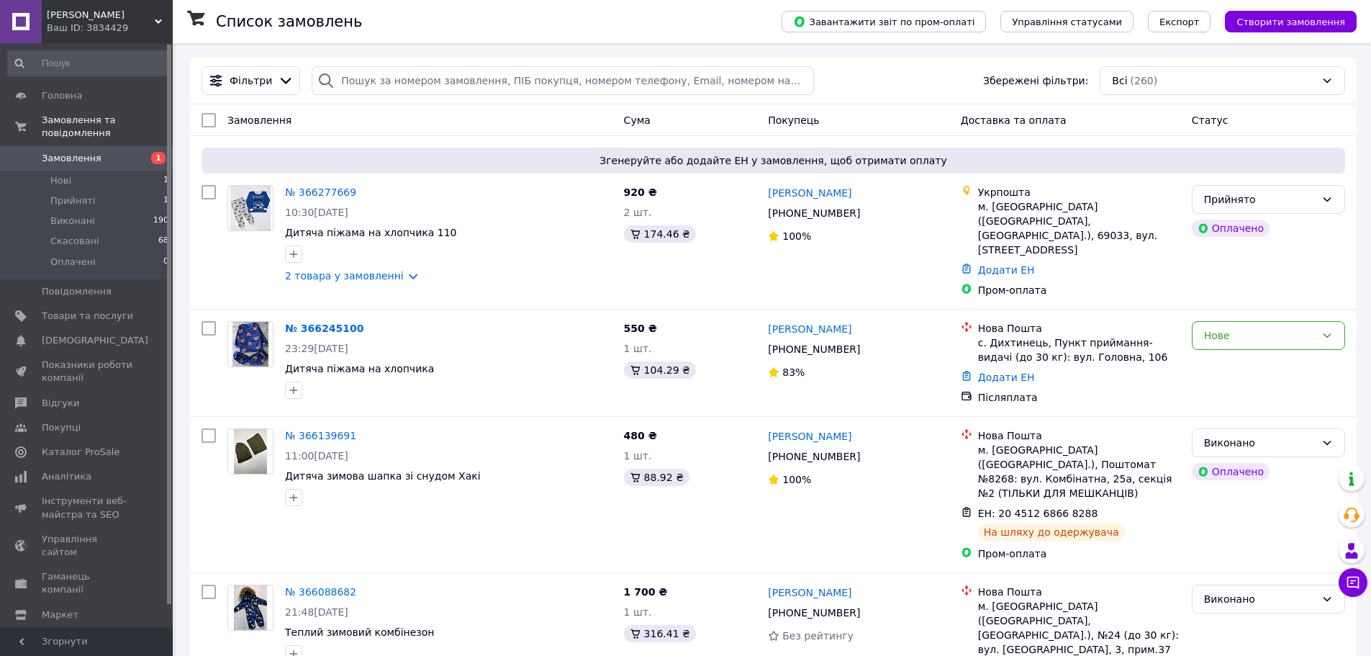
click at [208, 121] on input "checkbox" at bounding box center [208, 120] width 14 height 14
checkbox input "true"
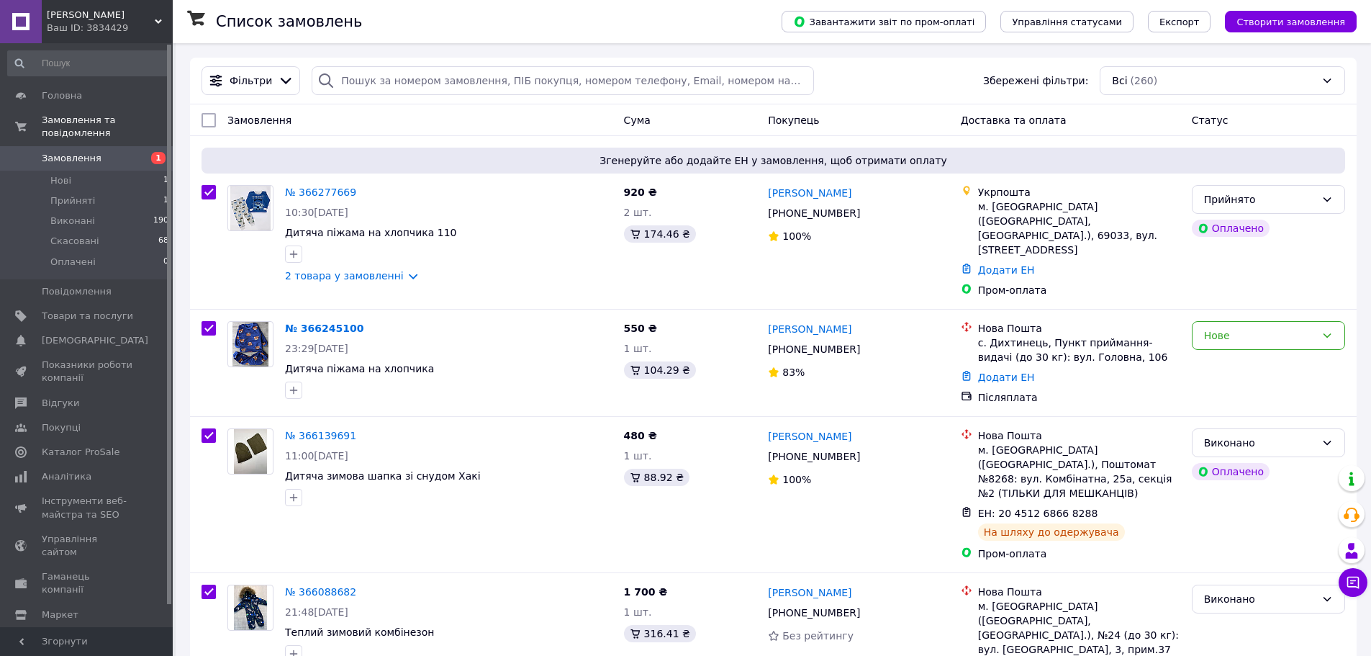
checkbox input "true"
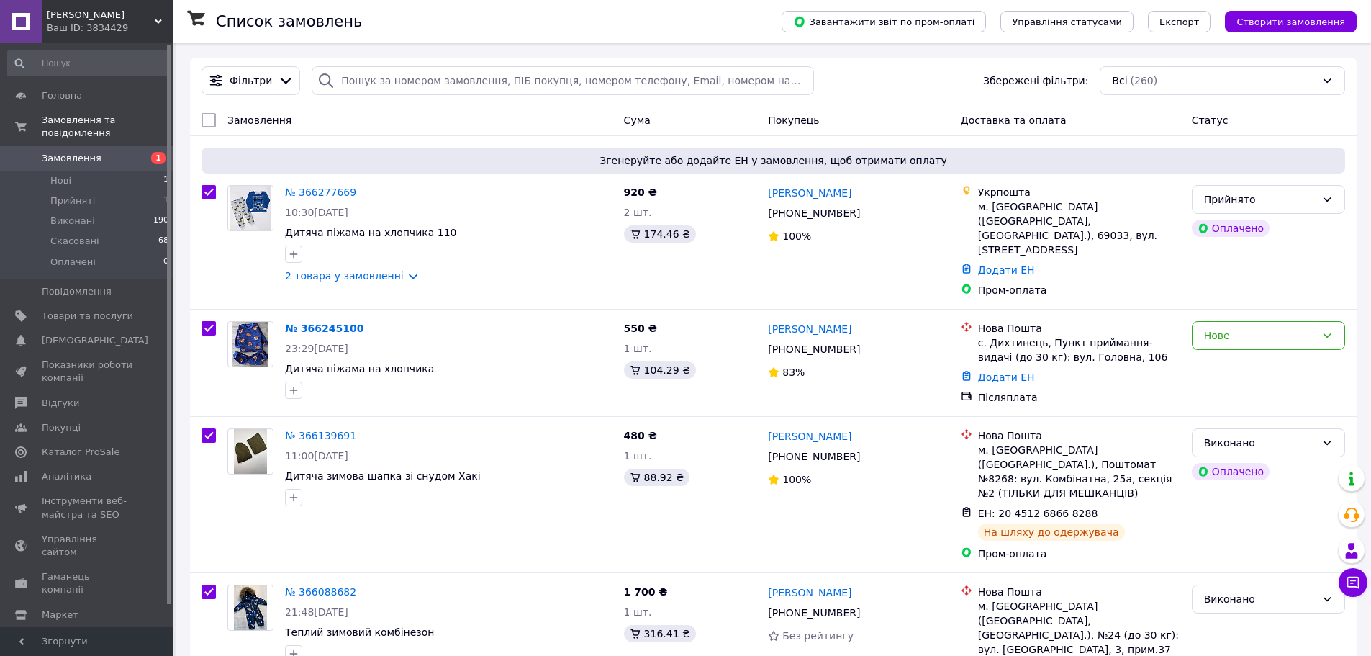
checkbox input "true"
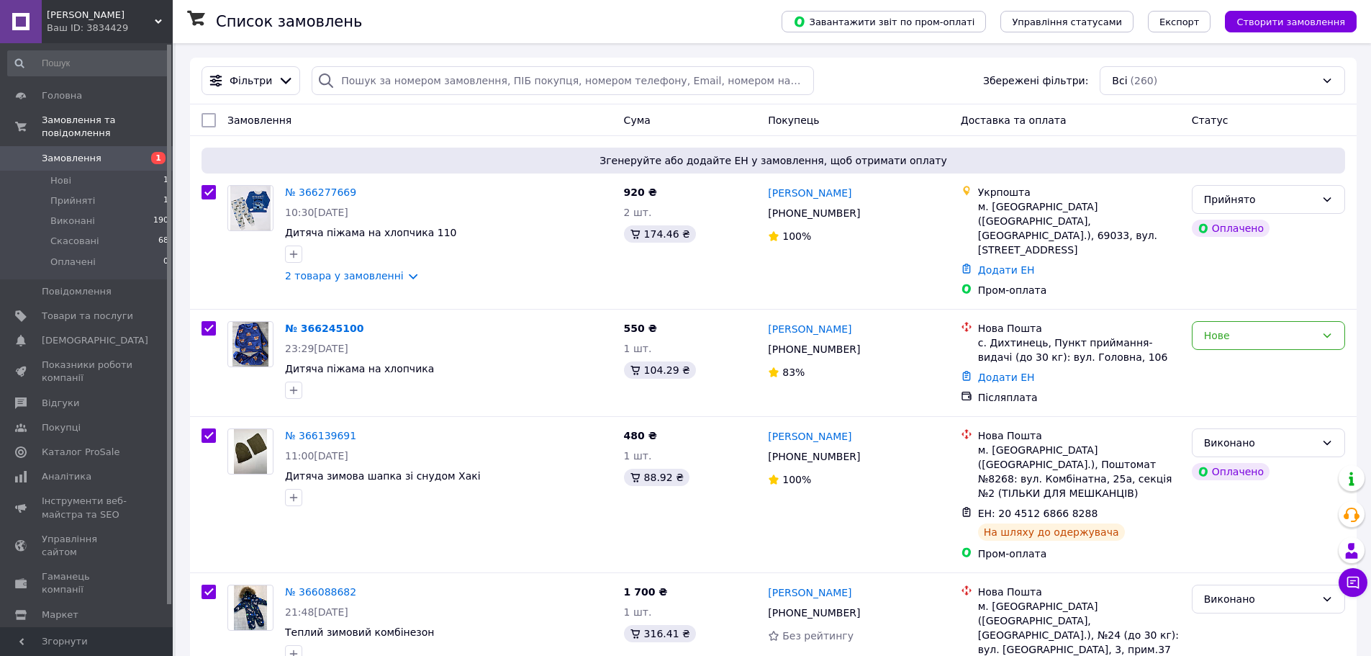
checkbox input "true"
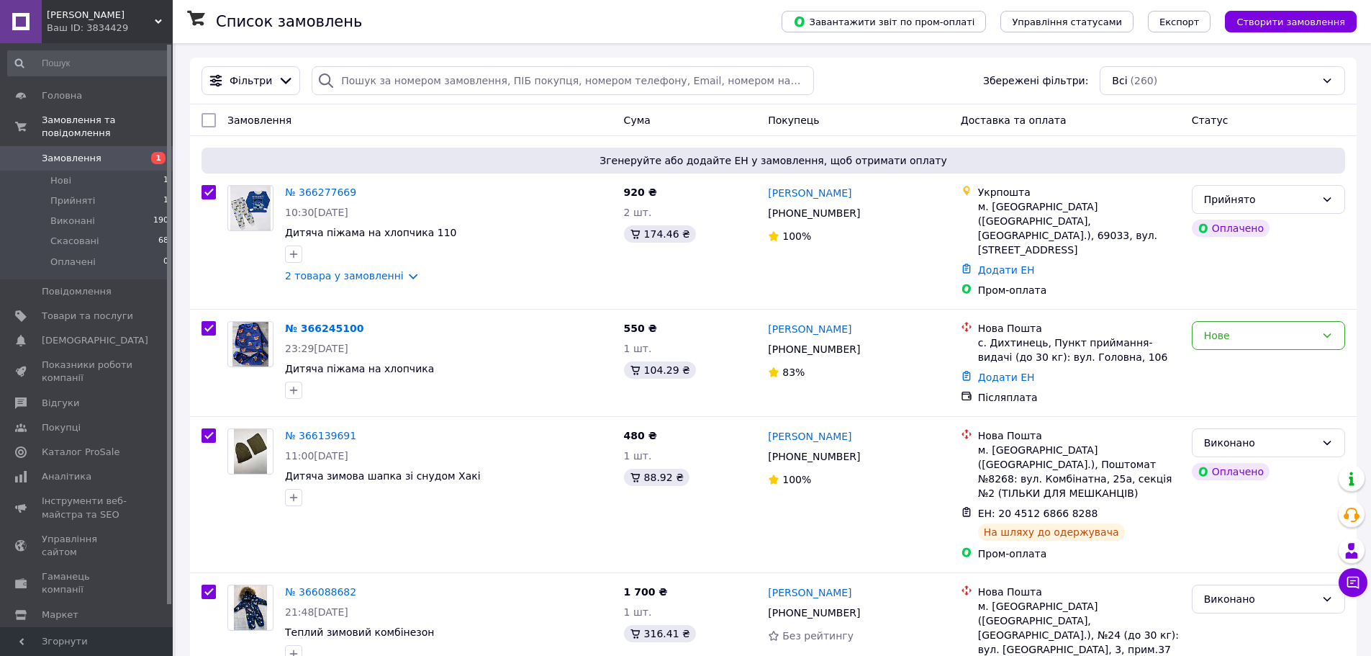
checkbox input "true"
click at [873, 89] on div "Фільтри Збережені фільтри: Всі (260)" at bounding box center [773, 80] width 1155 height 29
